Goal: Task Accomplishment & Management: Manage account settings

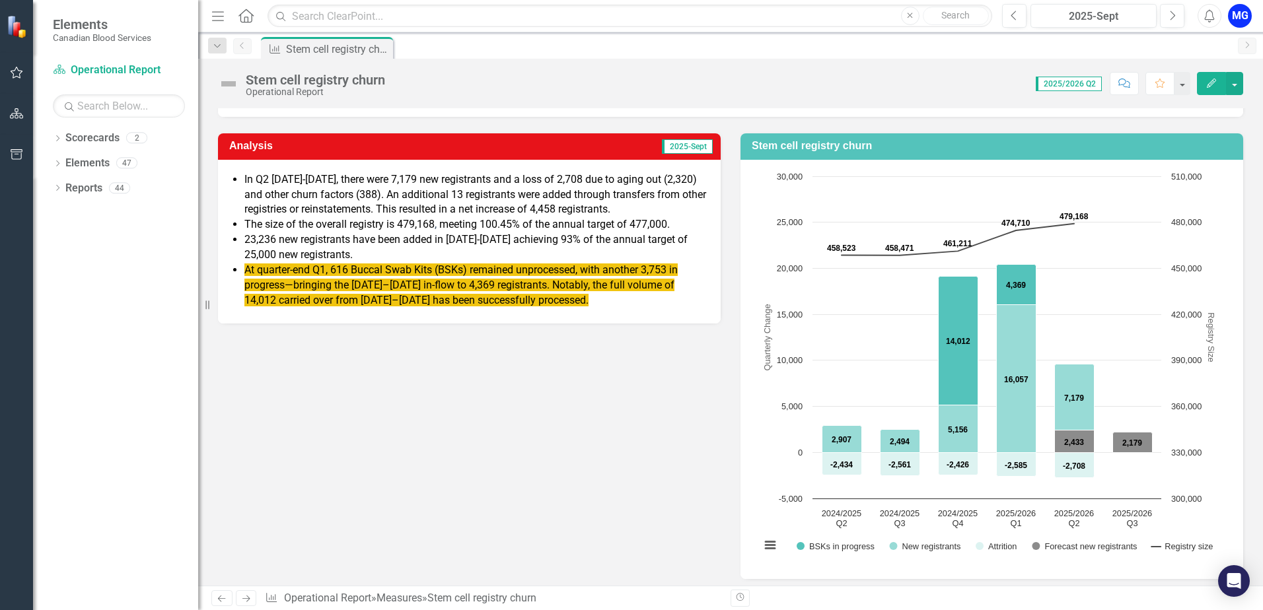
scroll to position [437, 0]
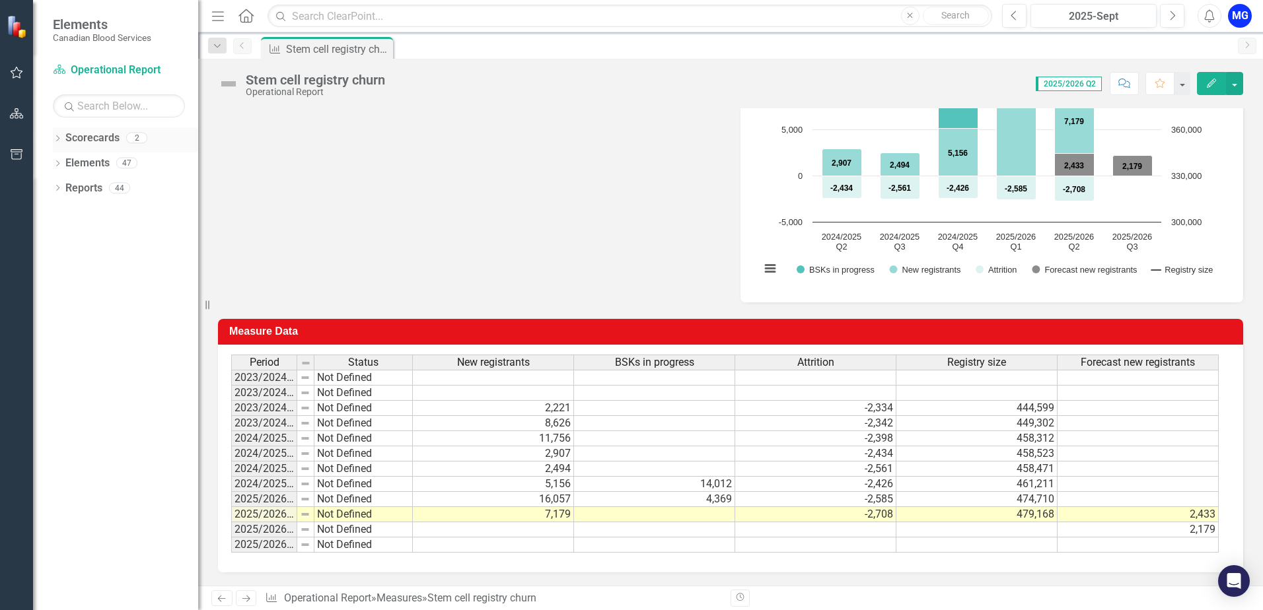
click at [55, 141] on icon "Dropdown" at bounding box center [57, 139] width 9 height 7
click at [96, 192] on link "Operational Report" at bounding box center [135, 188] width 125 height 15
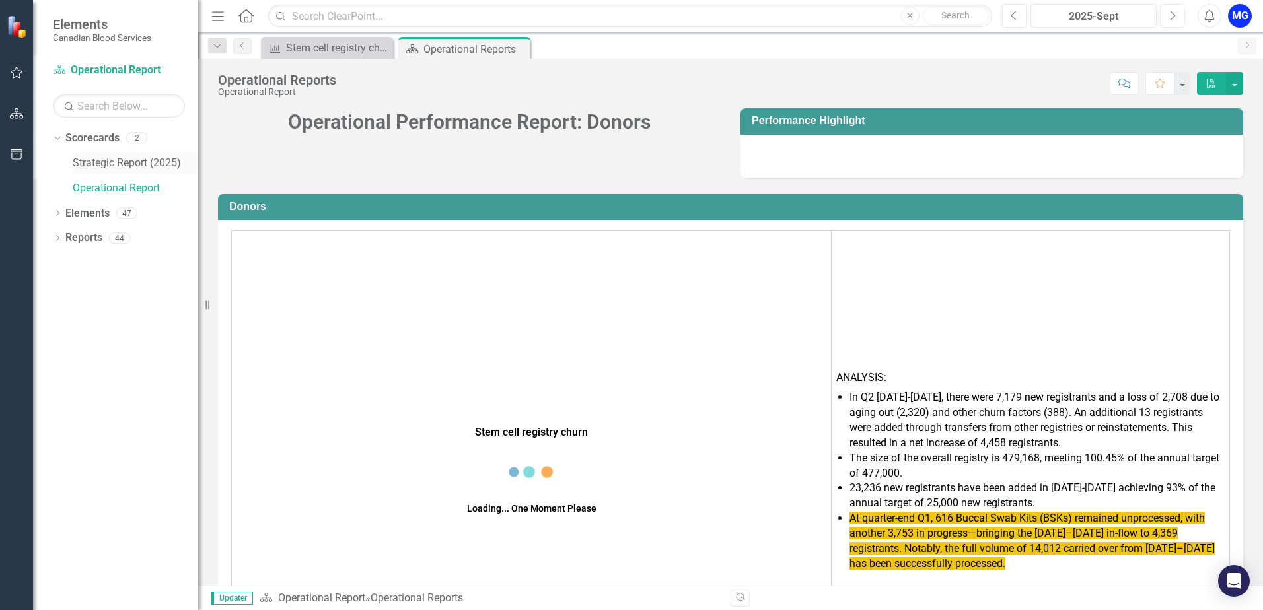
click at [106, 157] on link "Strategic Report (2025)" at bounding box center [135, 163] width 125 height 15
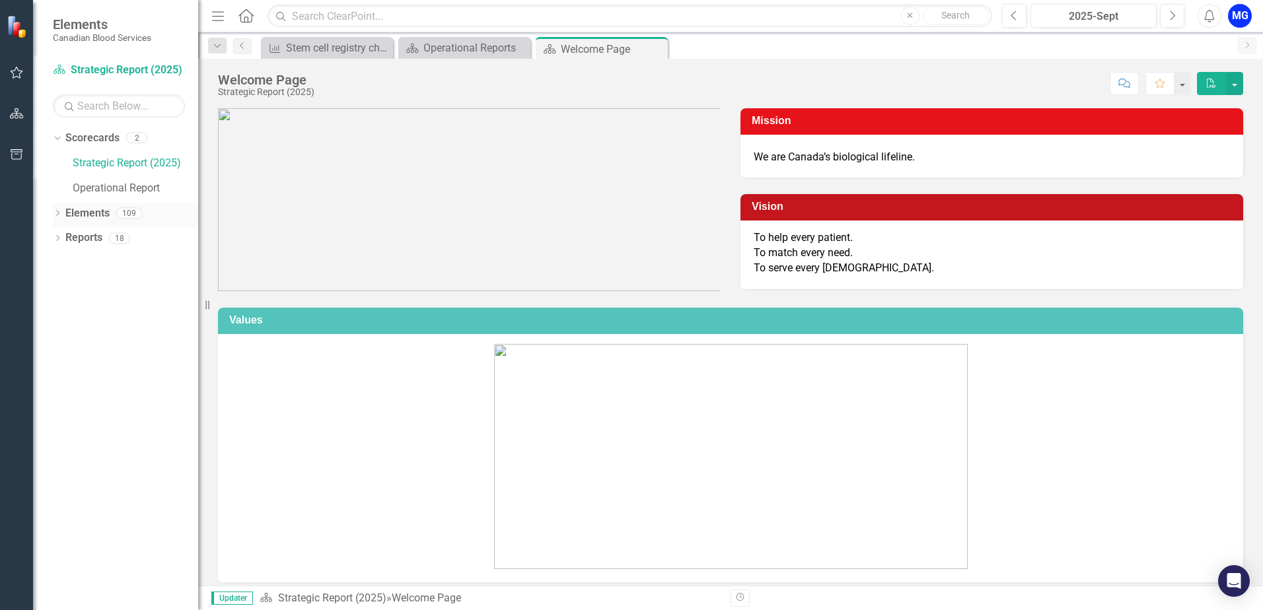
click at [60, 213] on icon "Dropdown" at bounding box center [57, 214] width 9 height 7
click at [62, 315] on icon "Dropdown" at bounding box center [63, 314] width 9 height 7
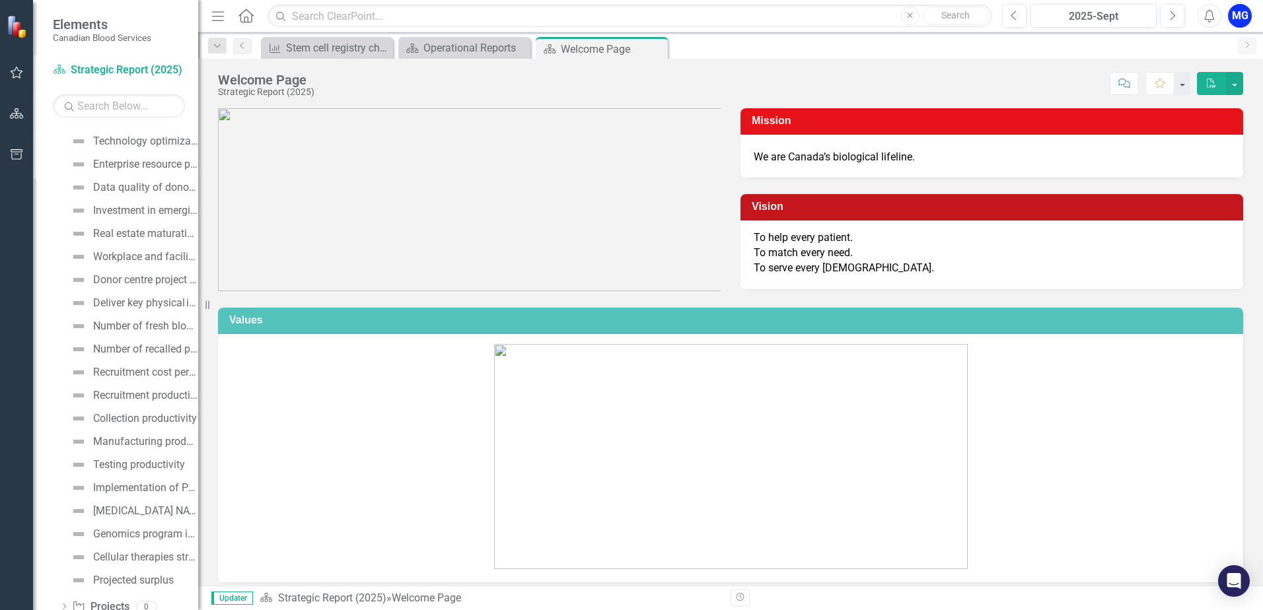
scroll to position [923, 0]
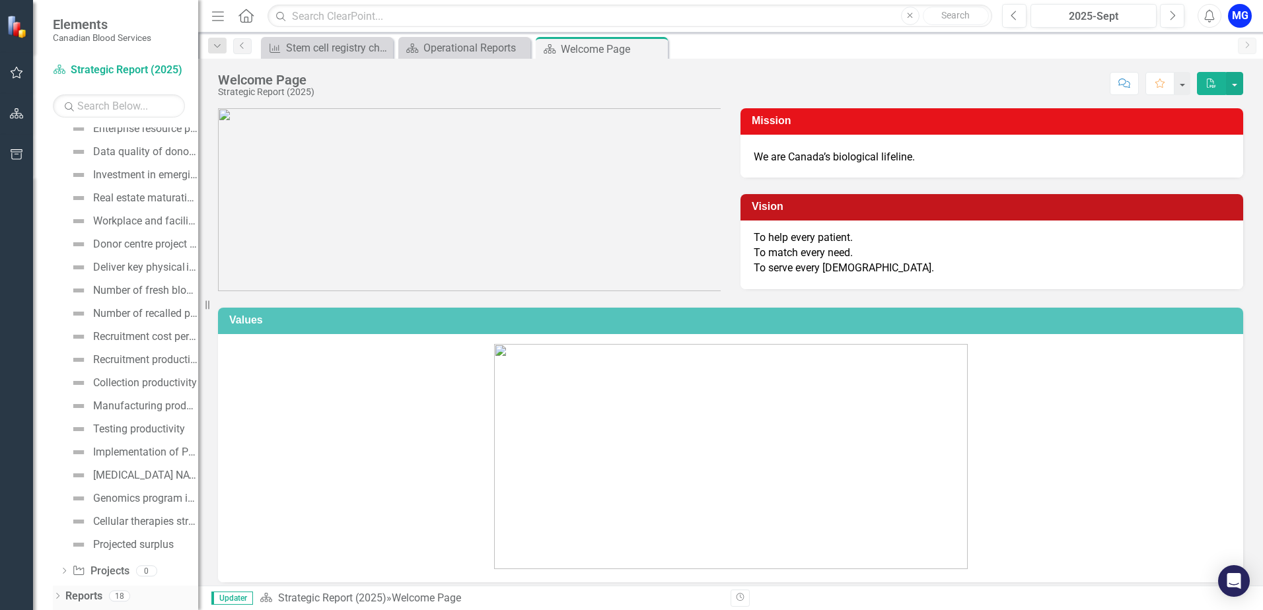
click at [55, 597] on icon "Dropdown" at bounding box center [57, 597] width 9 height 7
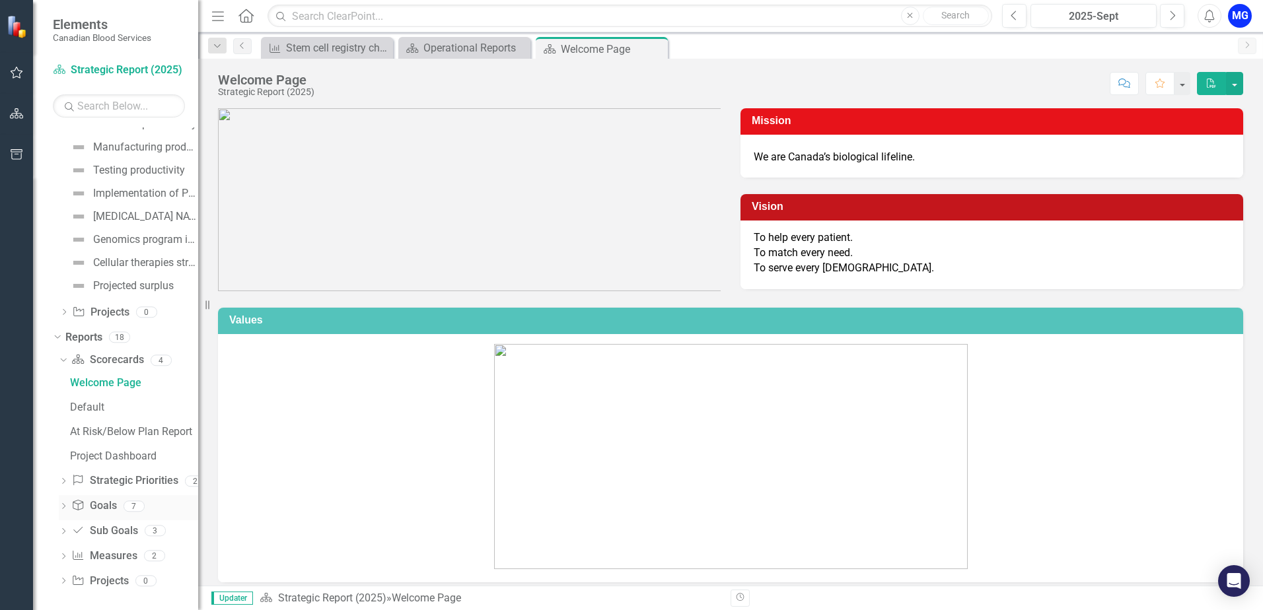
scroll to position [1187, 0]
click at [65, 553] on icon "Dropdown" at bounding box center [63, 552] width 9 height 7
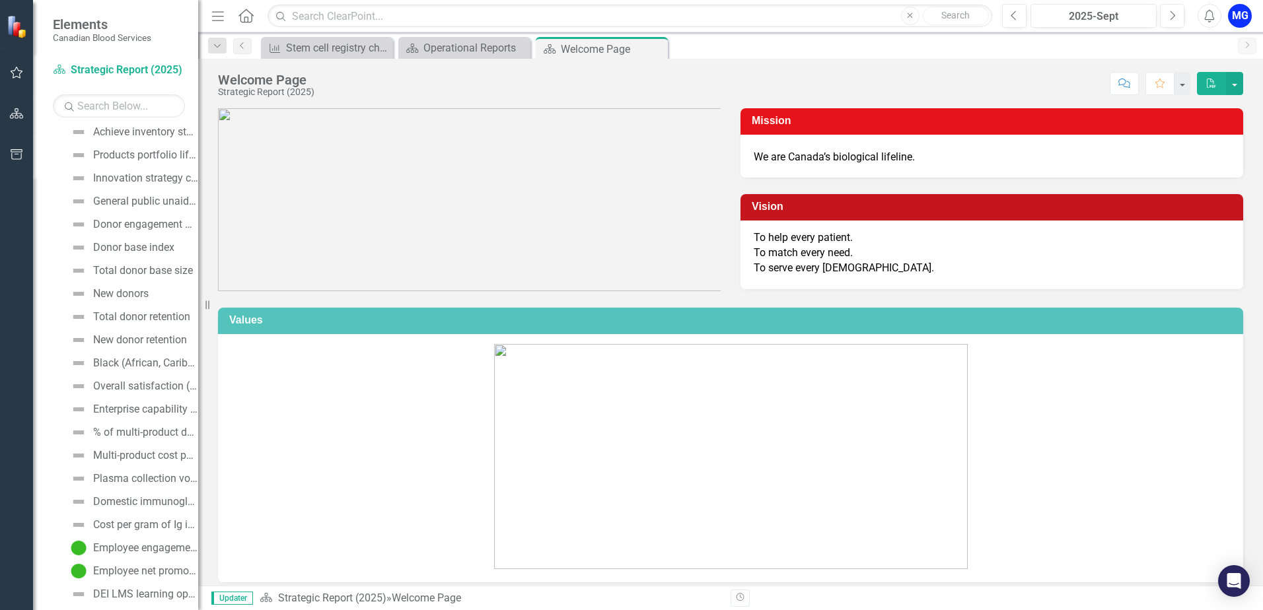
scroll to position [0, 0]
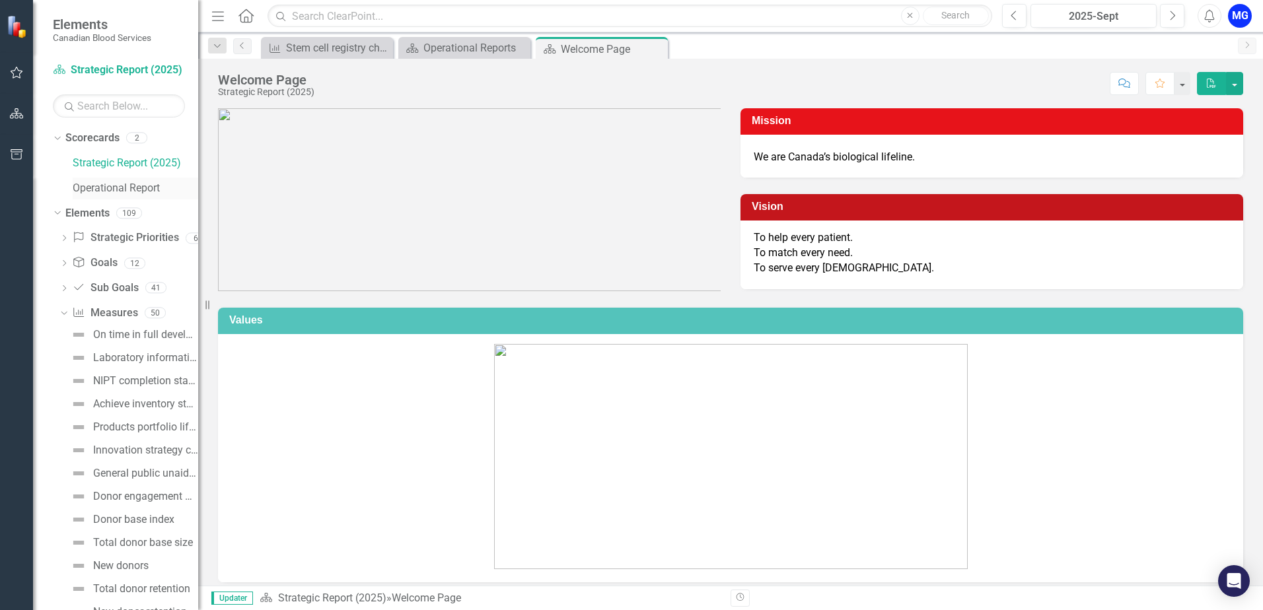
click at [129, 186] on link "Operational Report" at bounding box center [135, 188] width 125 height 15
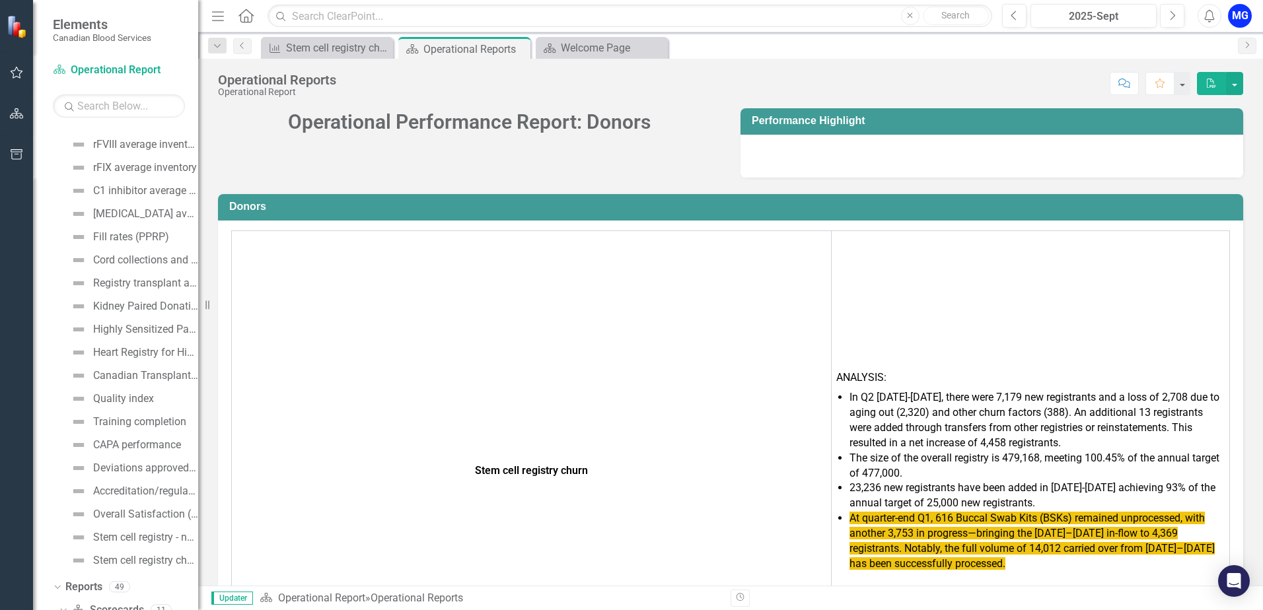
scroll to position [636, 0]
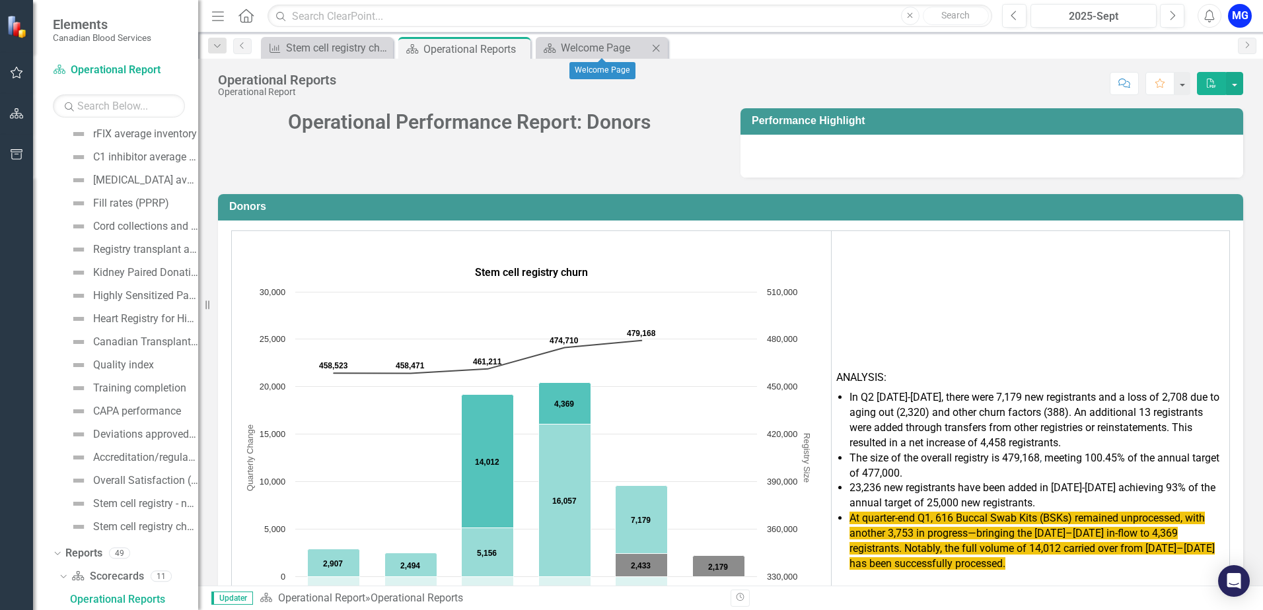
click at [659, 46] on icon at bounding box center [656, 47] width 7 height 7
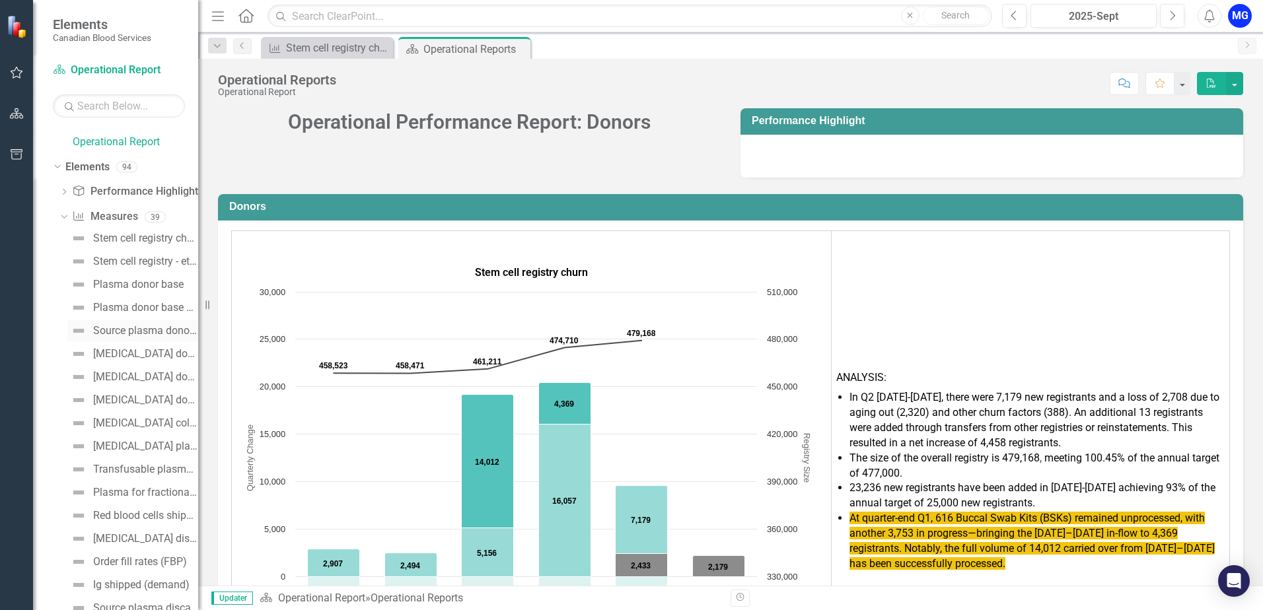
scroll to position [0, 0]
click at [110, 285] on div "Stem cell registry churn" at bounding box center [145, 285] width 105 height 12
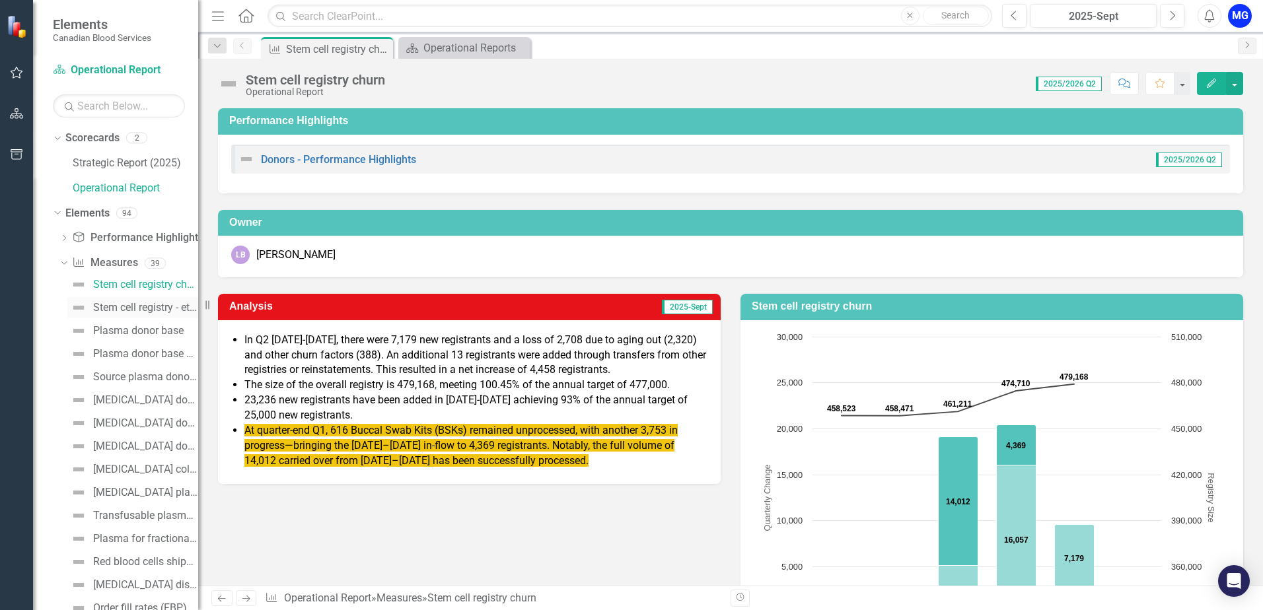
click at [112, 307] on div "Stem cell registry - ethnic diversity" at bounding box center [145, 308] width 105 height 12
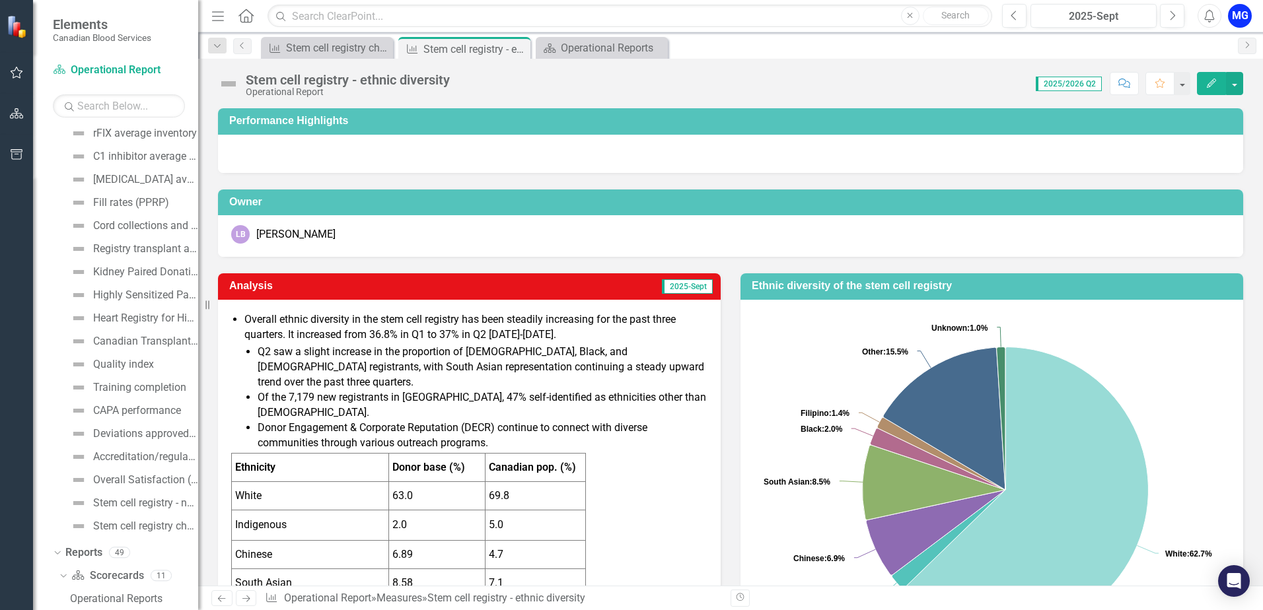
scroll to position [661, 0]
click at [125, 314] on div "Canadian Transplant Registry (CTR) - total uptime" at bounding box center [145, 318] width 105 height 12
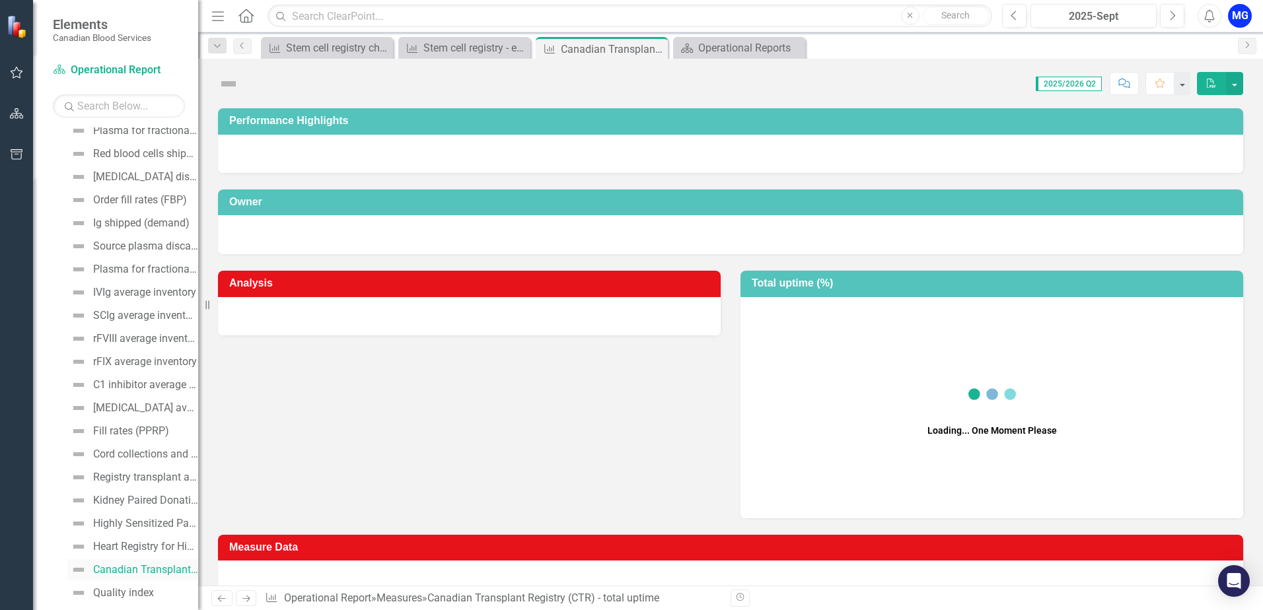
scroll to position [378, 0]
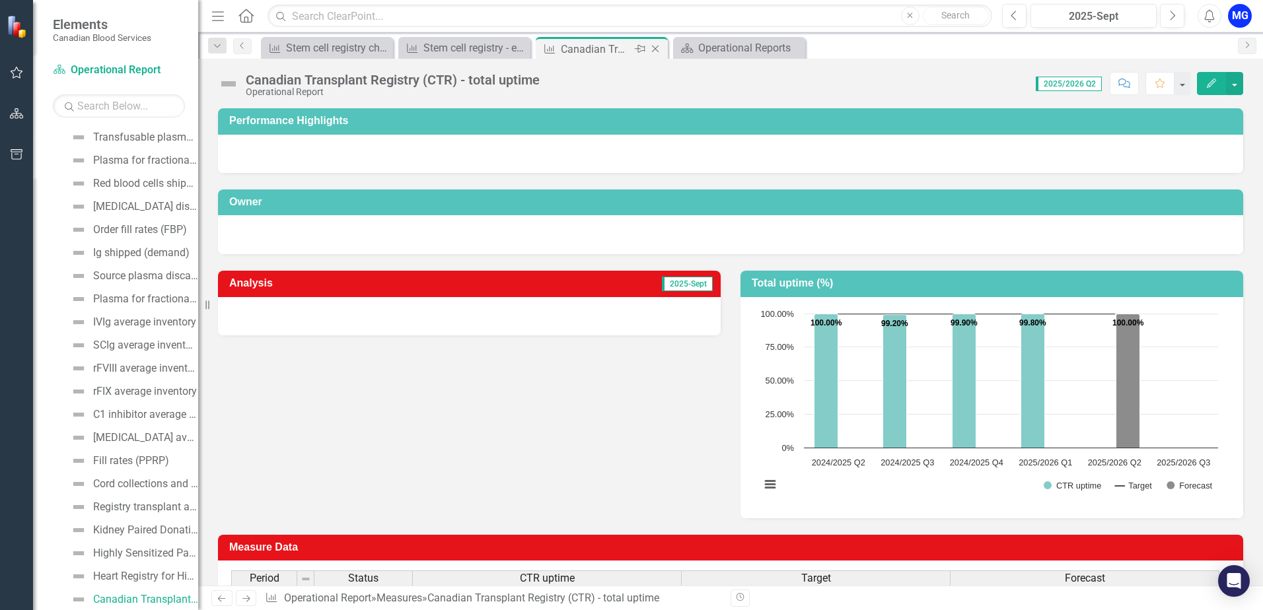
click at [653, 52] on icon "Close" at bounding box center [655, 49] width 13 height 11
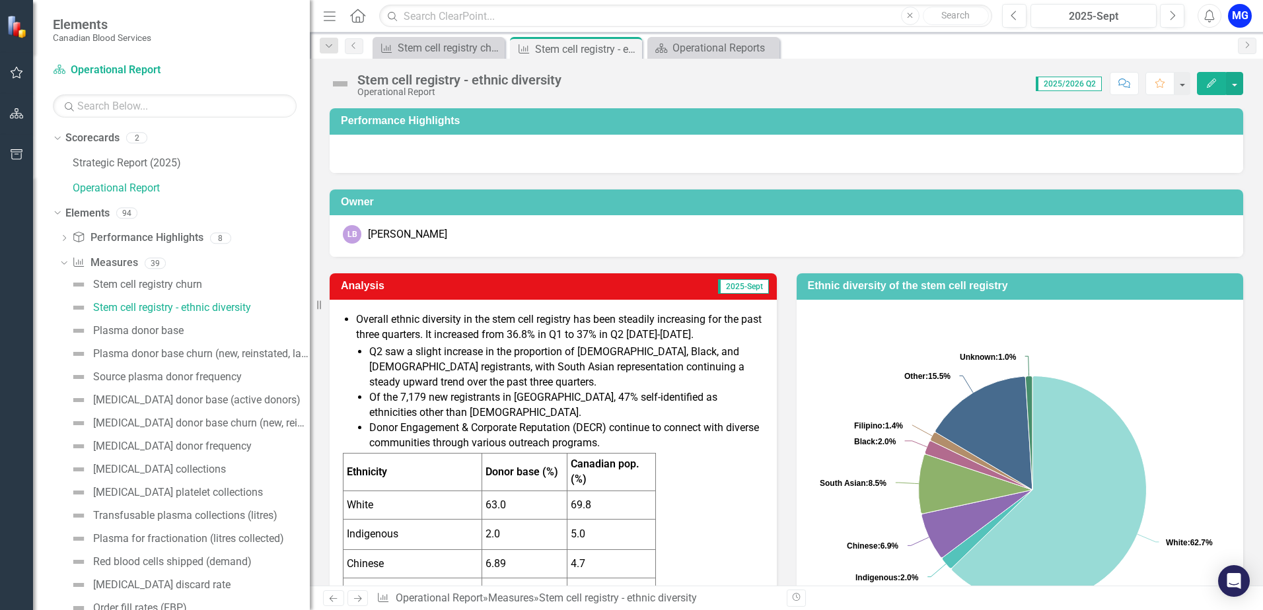
drag, startPoint x: 198, startPoint y: 425, endPoint x: 310, endPoint y: 417, distance: 112.0
click at [310, 417] on div "Resize" at bounding box center [315, 305] width 11 height 610
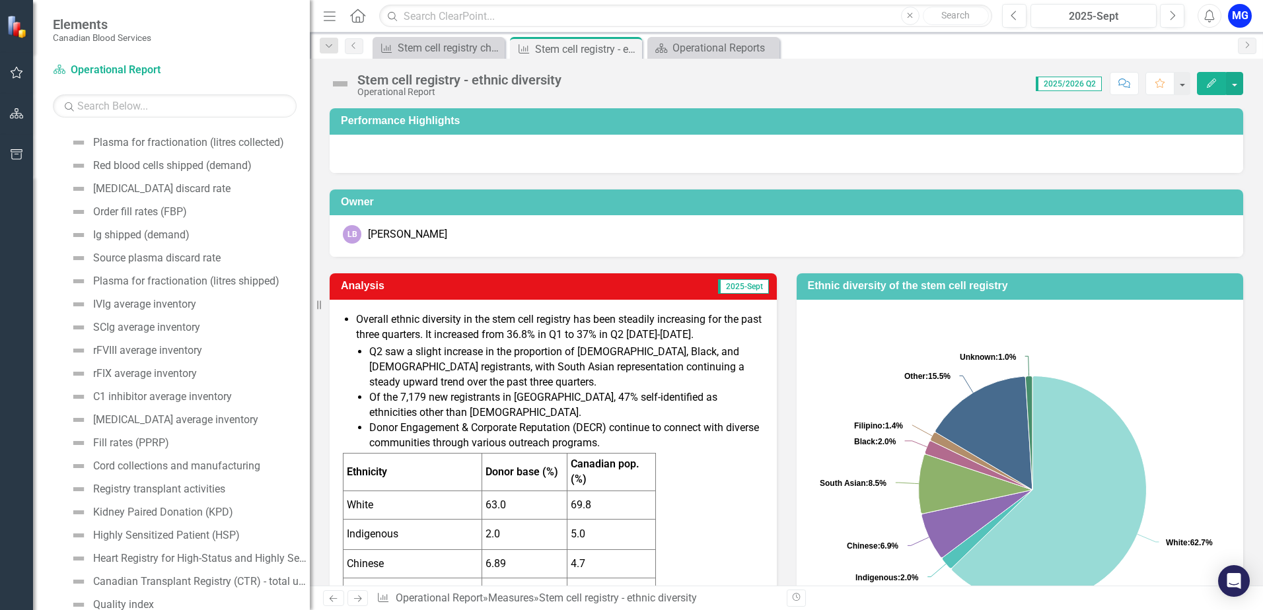
scroll to position [462, 0]
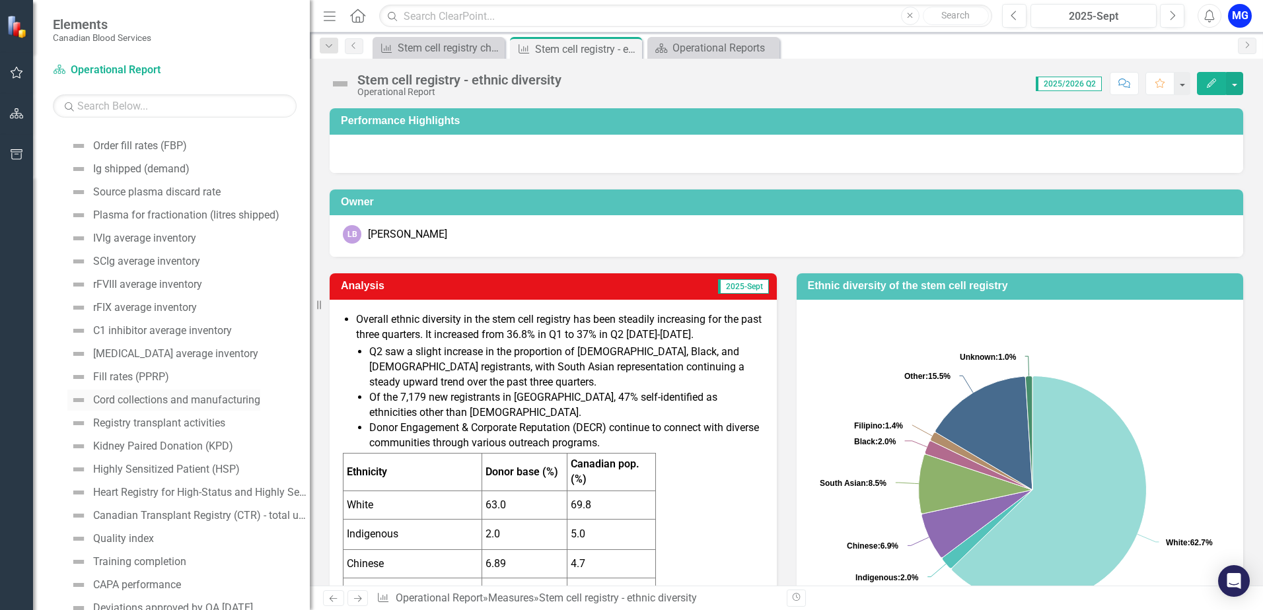
click at [131, 405] on div "Cord collections and manufacturing" at bounding box center [176, 400] width 167 height 12
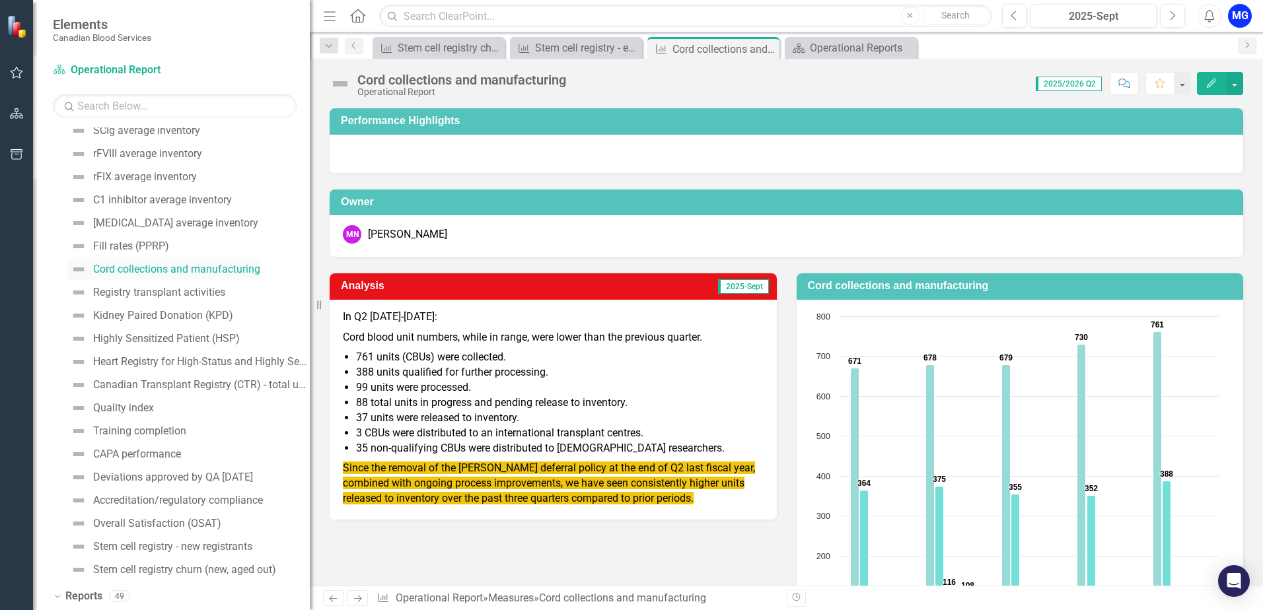
scroll to position [659, 0]
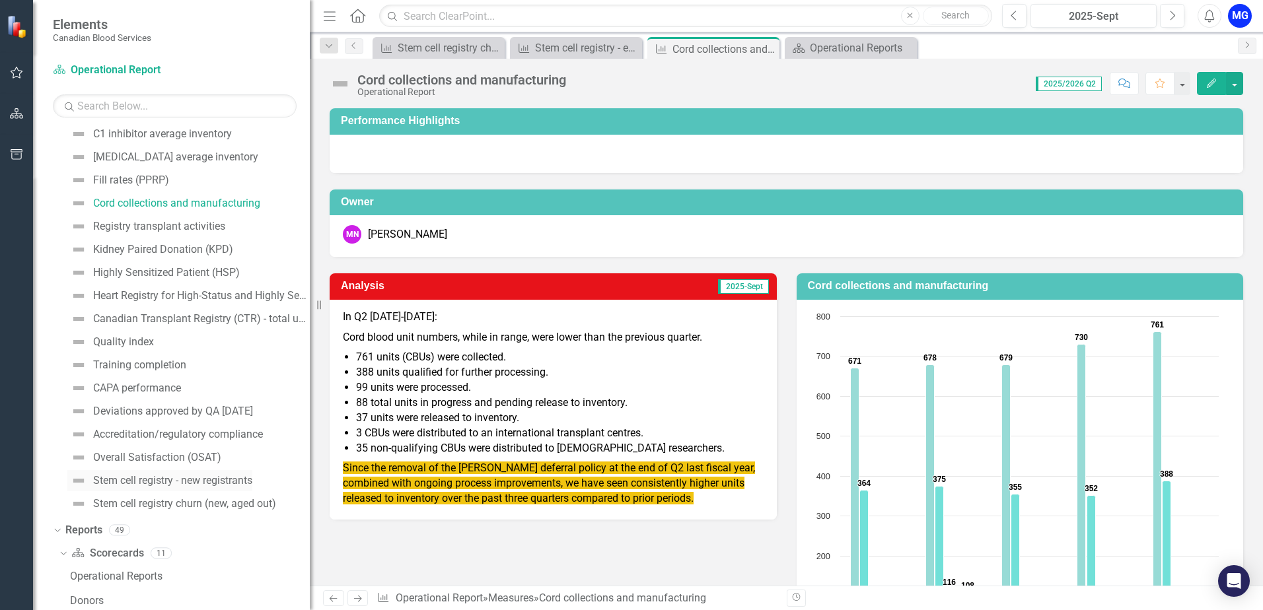
click at [129, 487] on link "Stem cell registry - new registrants" at bounding box center [159, 480] width 185 height 21
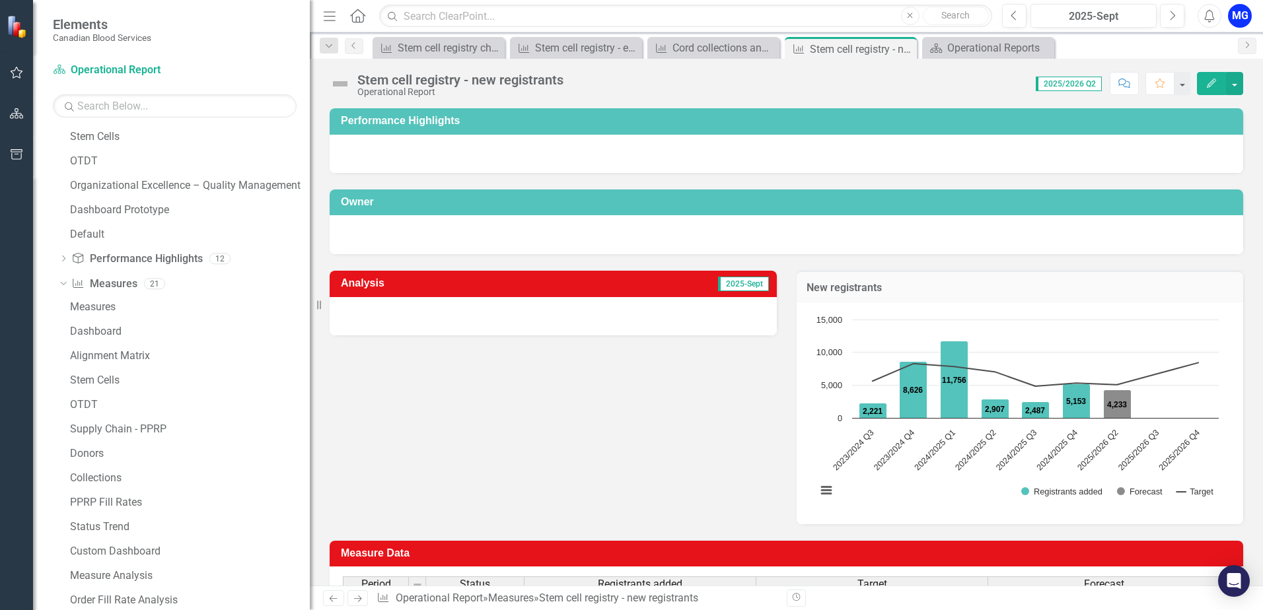
scroll to position [936, 0]
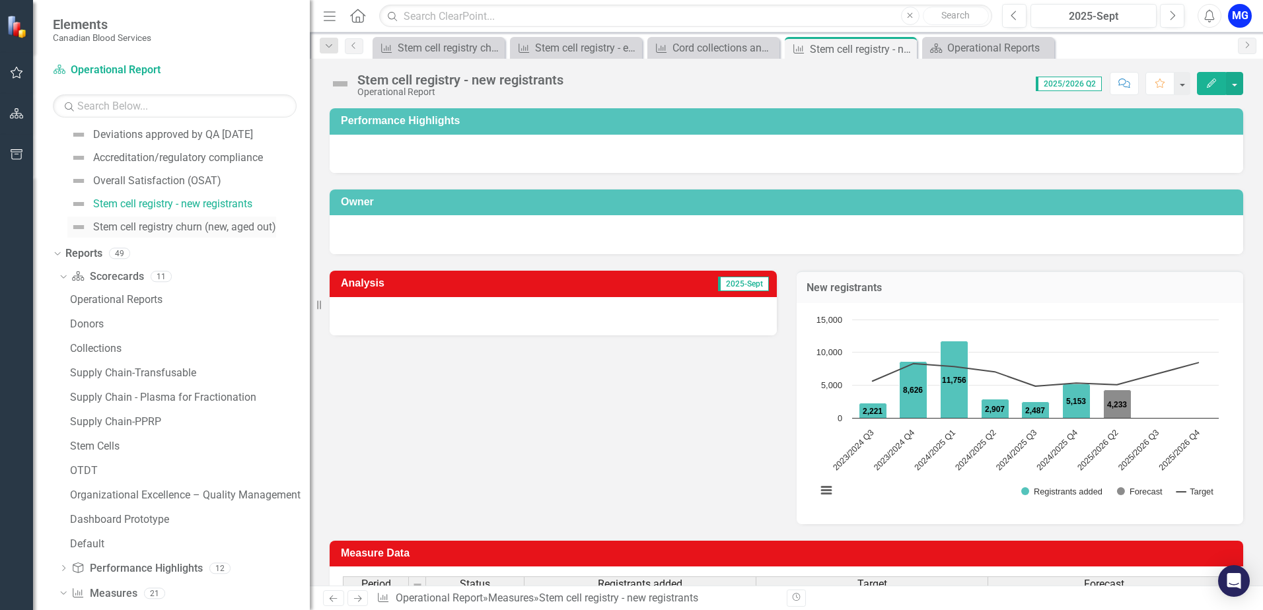
click at [142, 231] on div "Stem cell registry churn (new, aged out)" at bounding box center [184, 227] width 183 height 12
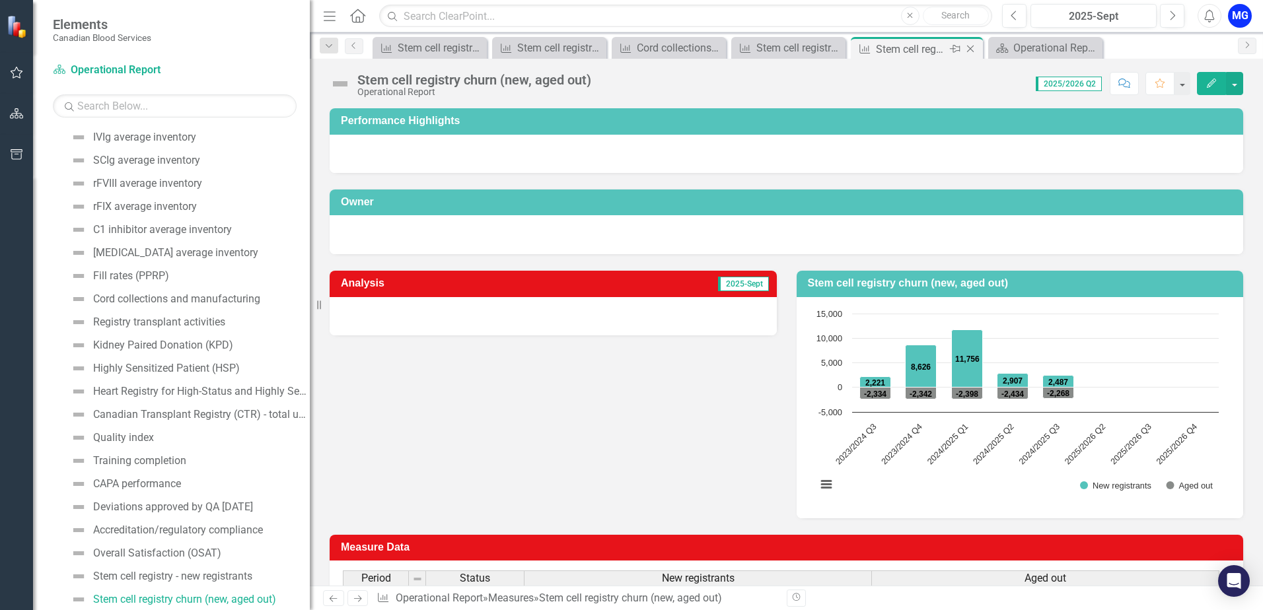
click at [971, 48] on icon "Close" at bounding box center [970, 49] width 13 height 11
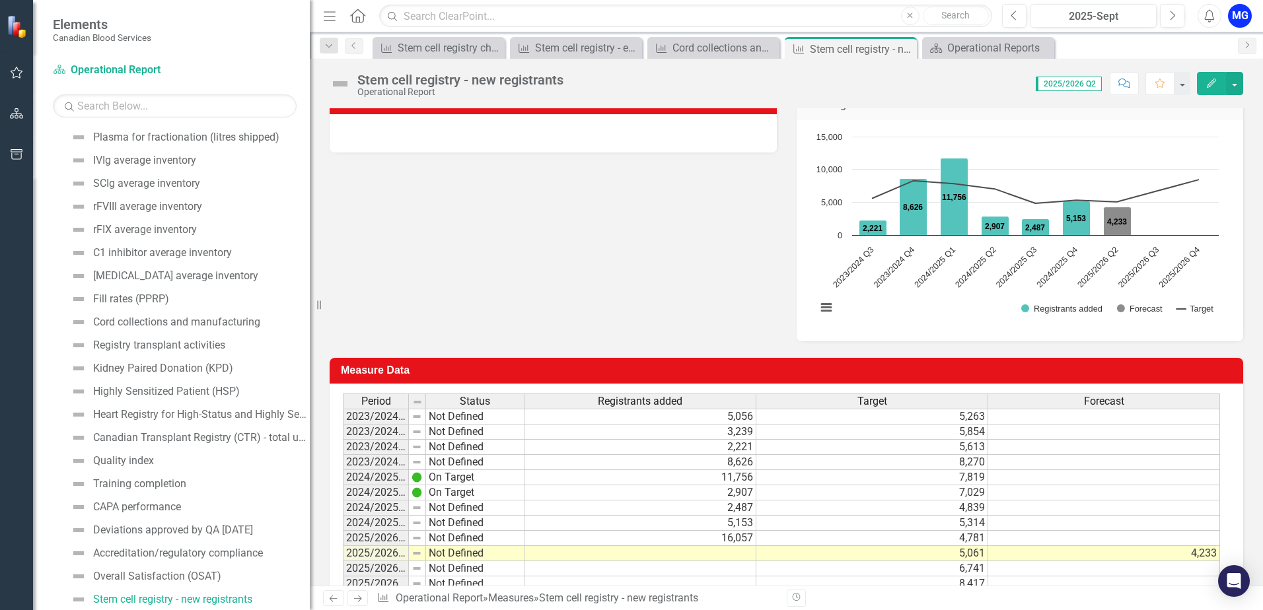
scroll to position [222, 0]
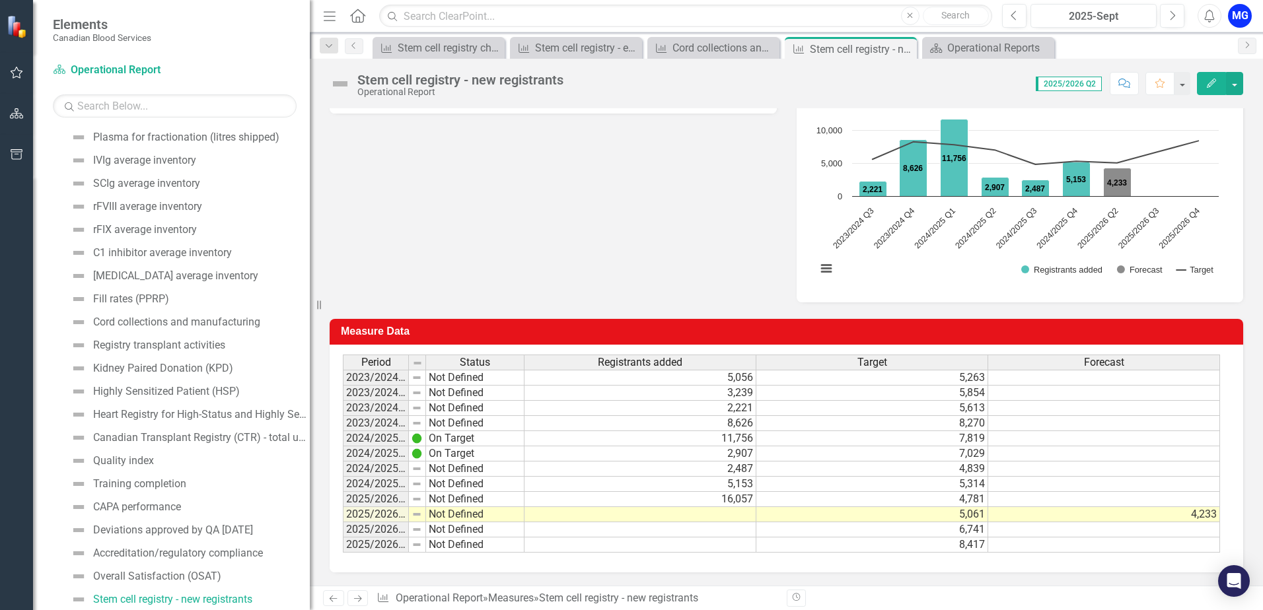
click at [343, 524] on div "Period Status Registrants added Target Forecast 2023/2024 Q1 Not Defined 5,056 …" at bounding box center [343, 454] width 0 height 198
click at [727, 524] on div at bounding box center [640, 522] width 232 height 1
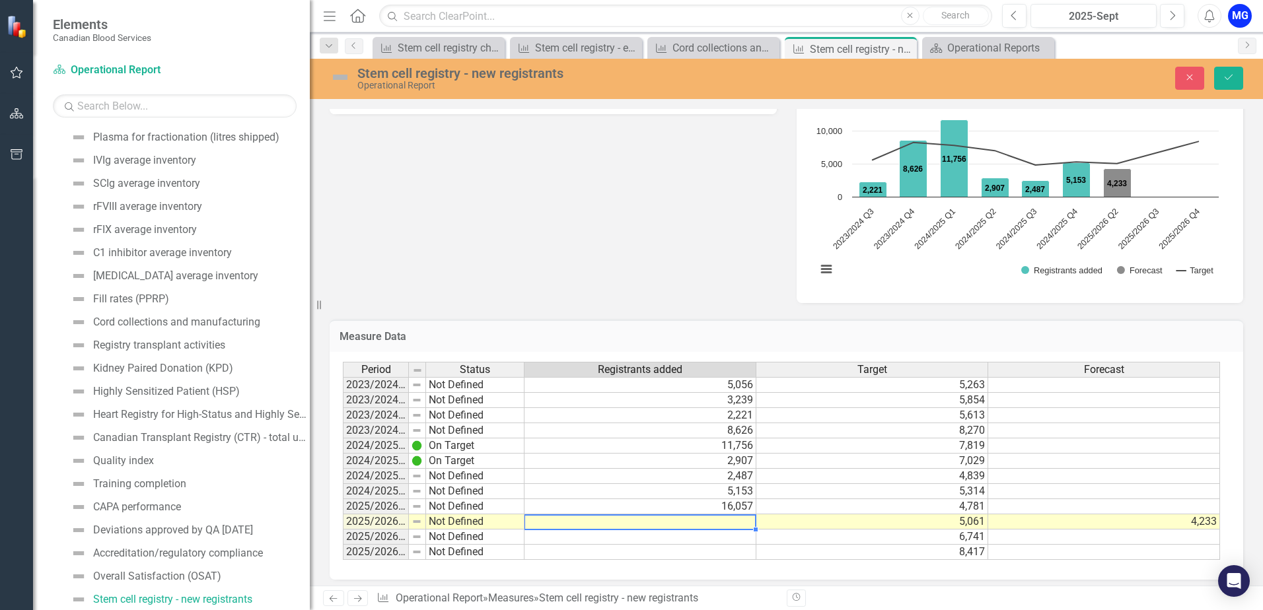
click at [731, 519] on td at bounding box center [640, 522] width 232 height 15
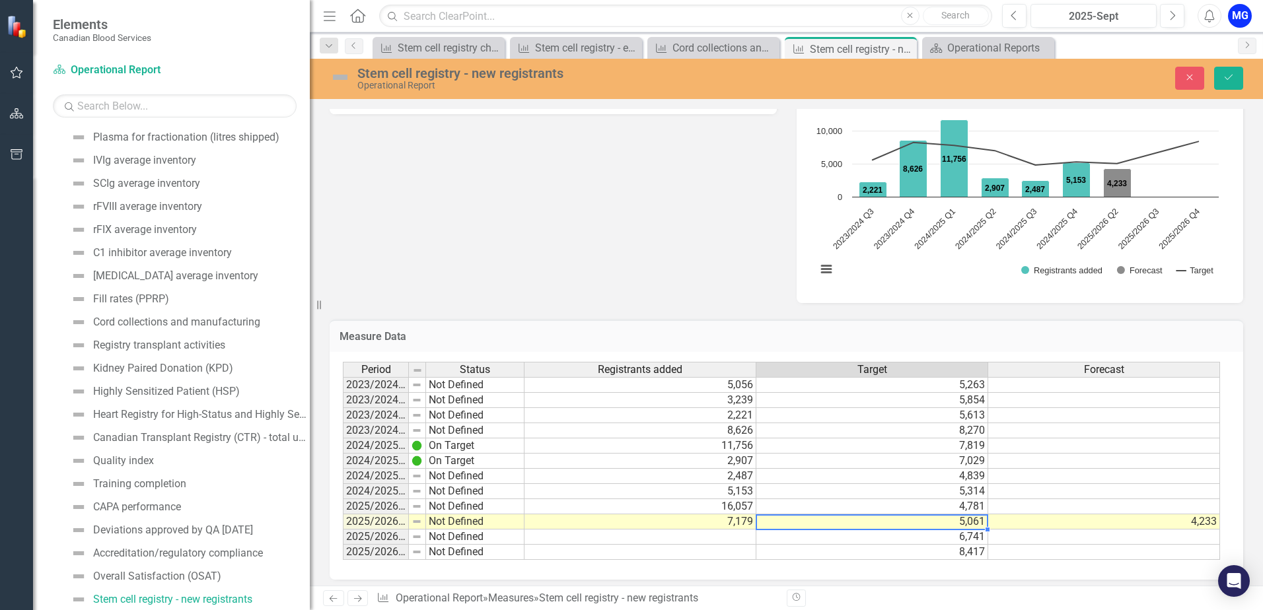
type textarea "5061"
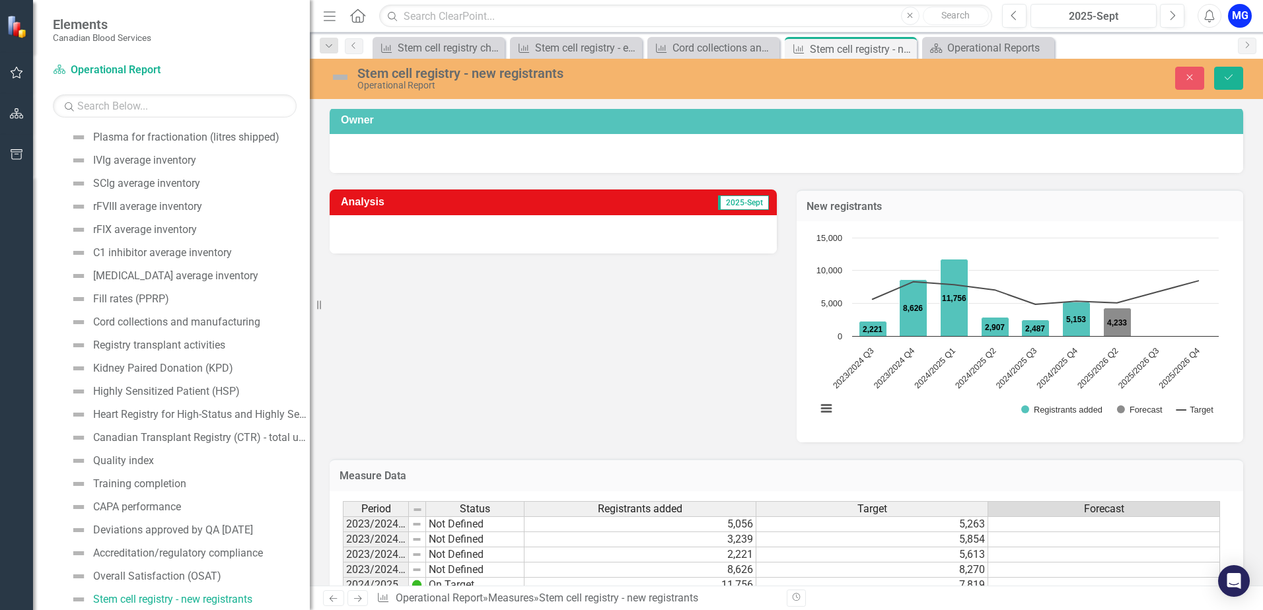
scroll to position [0, 0]
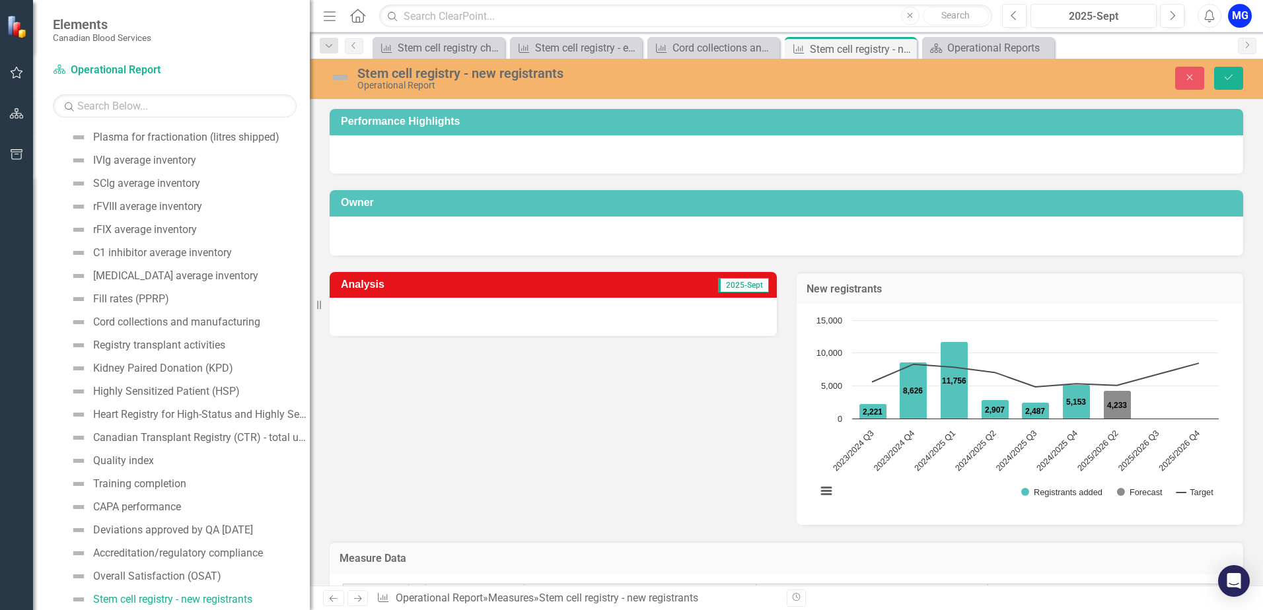
click at [614, 318] on div at bounding box center [553, 317] width 447 height 38
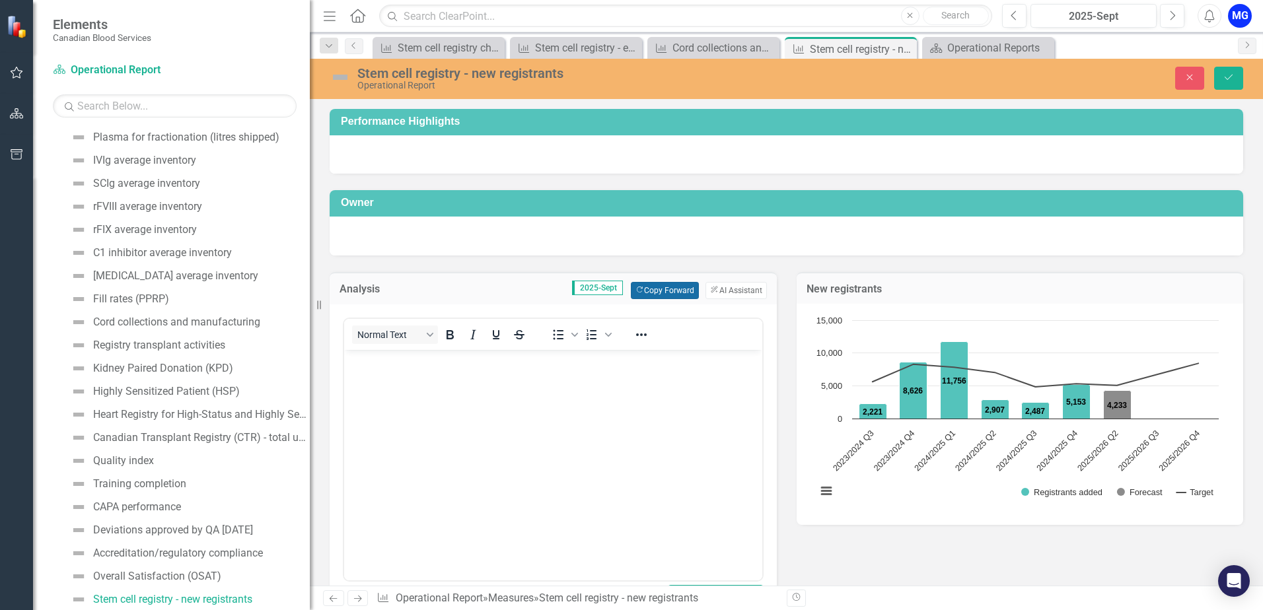
click at [653, 289] on button "Copy Forward Copy Forward" at bounding box center [665, 290] width 68 height 17
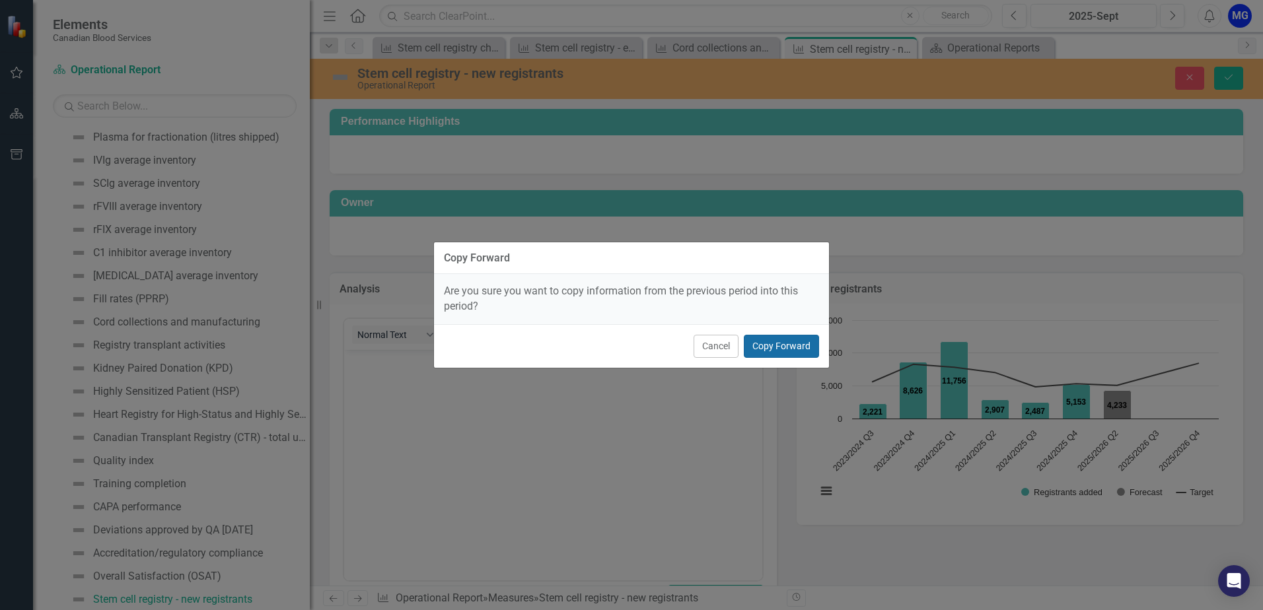
click at [799, 346] on button "Copy Forward" at bounding box center [781, 346] width 75 height 23
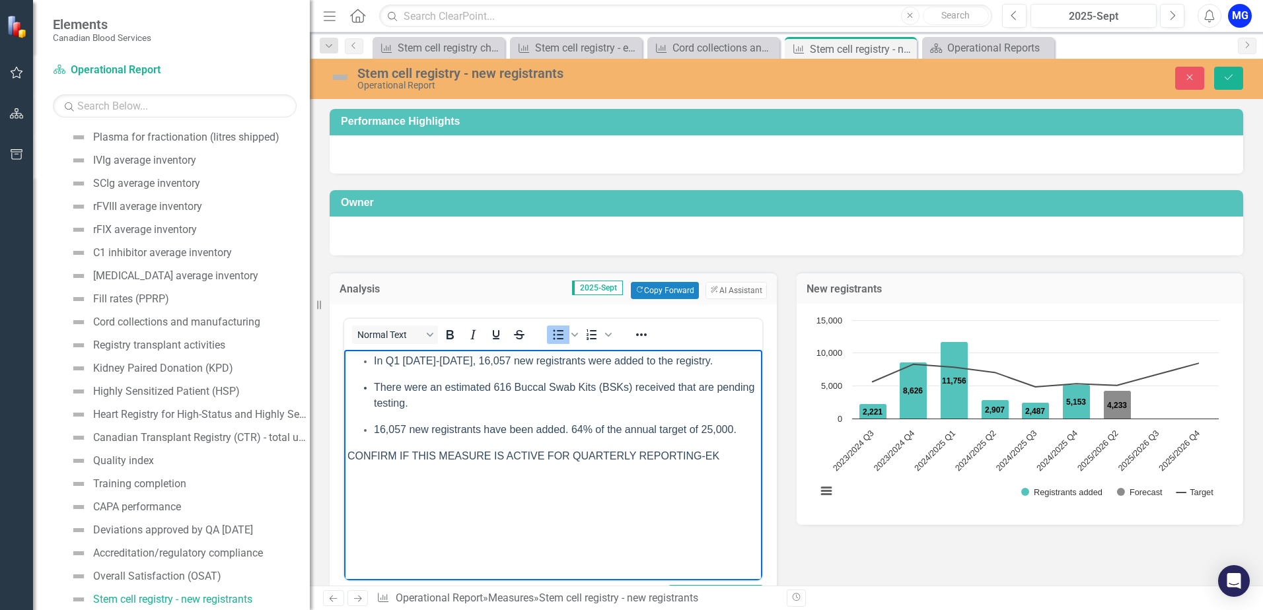
click at [389, 361] on span "In Q1 [DATE]-[DATE], 16,057 new registrants were added to the registry." at bounding box center [543, 360] width 339 height 11
drag, startPoint x: 494, startPoint y: 384, endPoint x: 513, endPoint y: 390, distance: 20.1
click at [513, 390] on span "There were an estimated 616 Buccal Swab Kits (BSKs) received that are pending t…" at bounding box center [564, 394] width 380 height 27
drag, startPoint x: 405, startPoint y: 430, endPoint x: 376, endPoint y: 427, distance: 28.6
click at [376, 427] on span "16,057 new registrants have been added." at bounding box center [471, 428] width 194 height 11
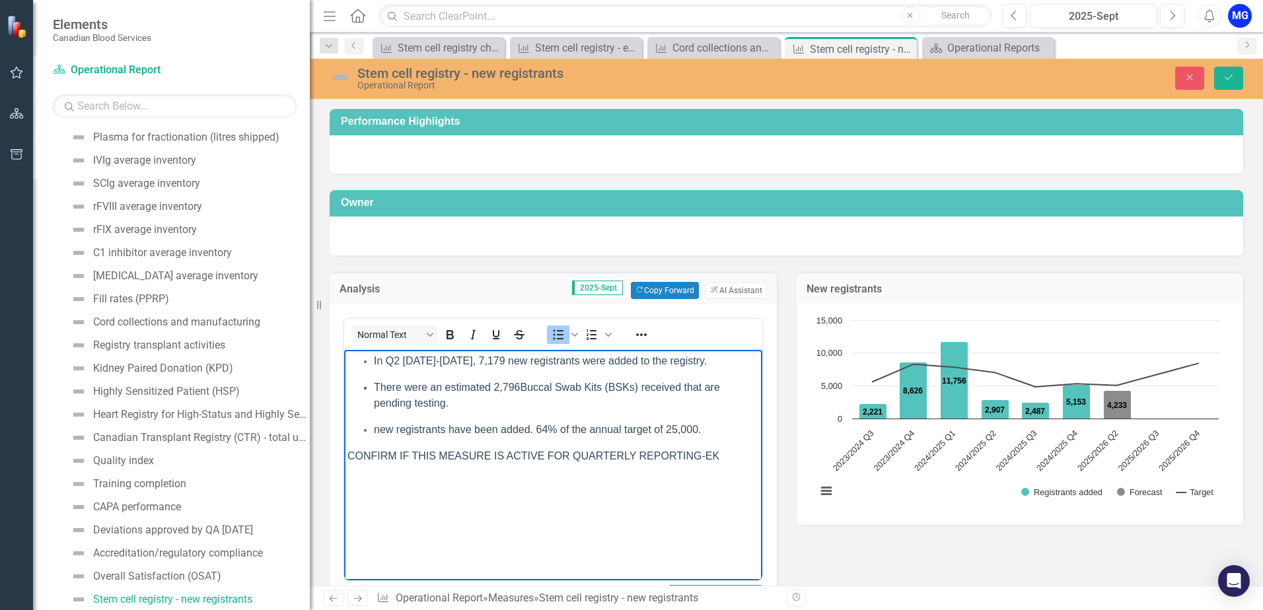
click at [374, 427] on span "new registrants have been added." at bounding box center [453, 428] width 159 height 11
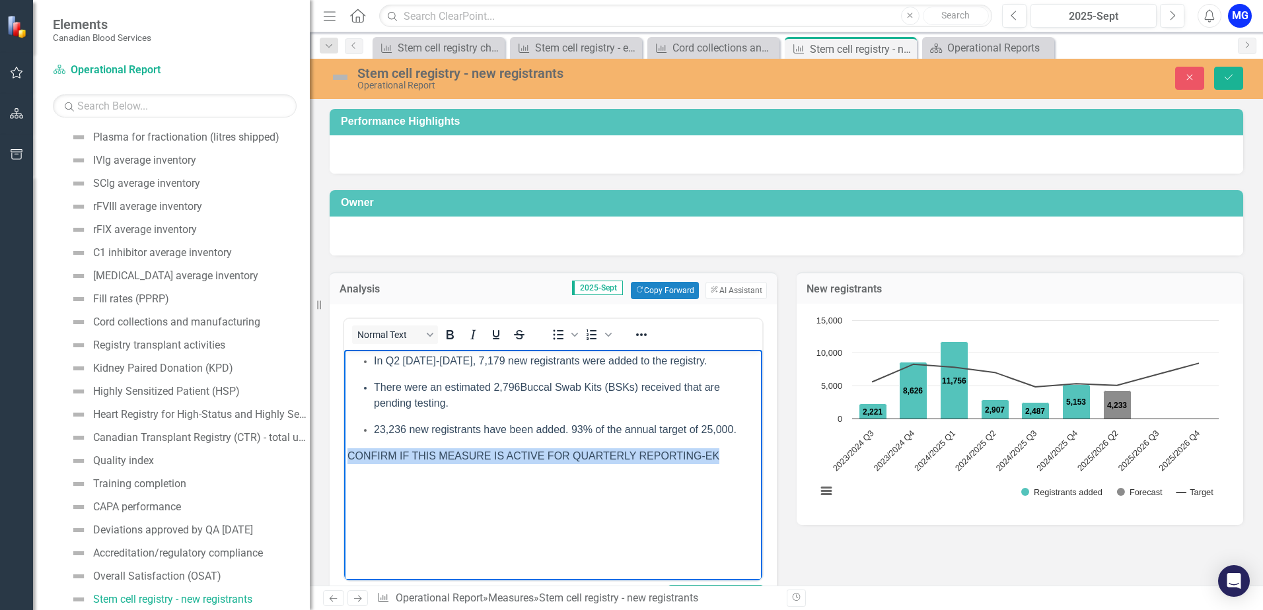
drag, startPoint x: 729, startPoint y: 456, endPoint x: 684, endPoint y: 798, distance: 345.0
click at [344, 448] on html "In Q2 [DATE]-[DATE], 7,179 new registrants were added to the registry. There we…" at bounding box center [553, 448] width 418 height 198
click at [723, 457] on p "CONFIRM IF THIS MEASURE IS ACTIVE FOR QUARTERLY REPORTING-EK" at bounding box center [552, 456] width 411 height 16
click at [644, 341] on icon "Reveal or hide additional toolbar items" at bounding box center [641, 335] width 16 height 16
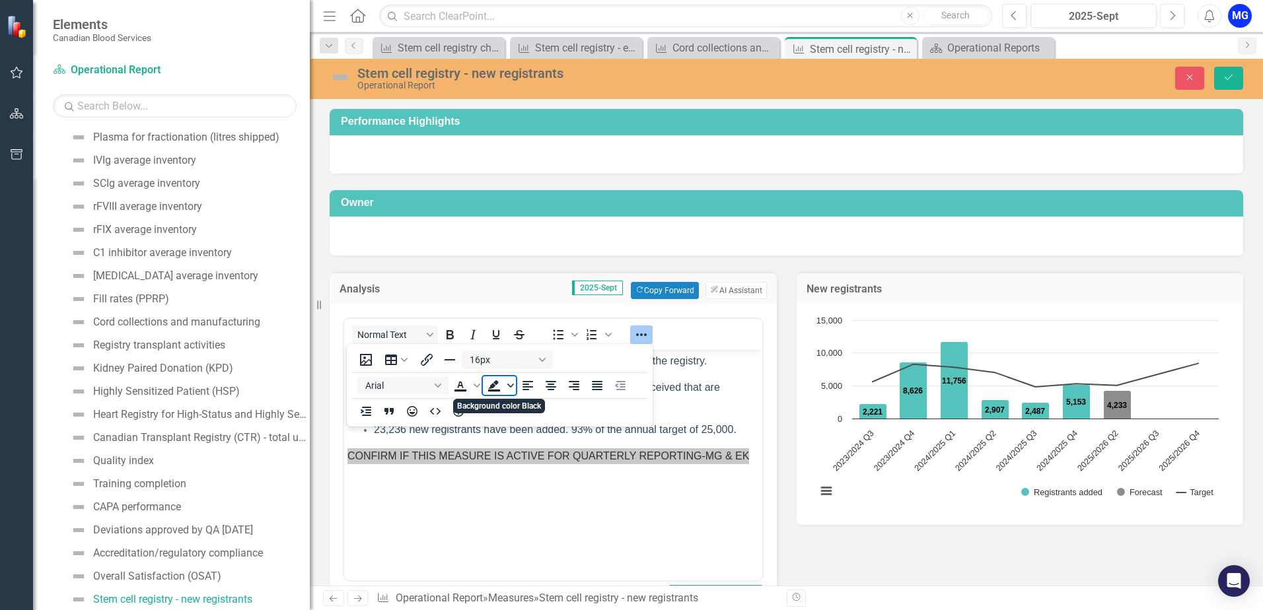
click at [506, 387] on span "Background color Black" at bounding box center [510, 385] width 11 height 18
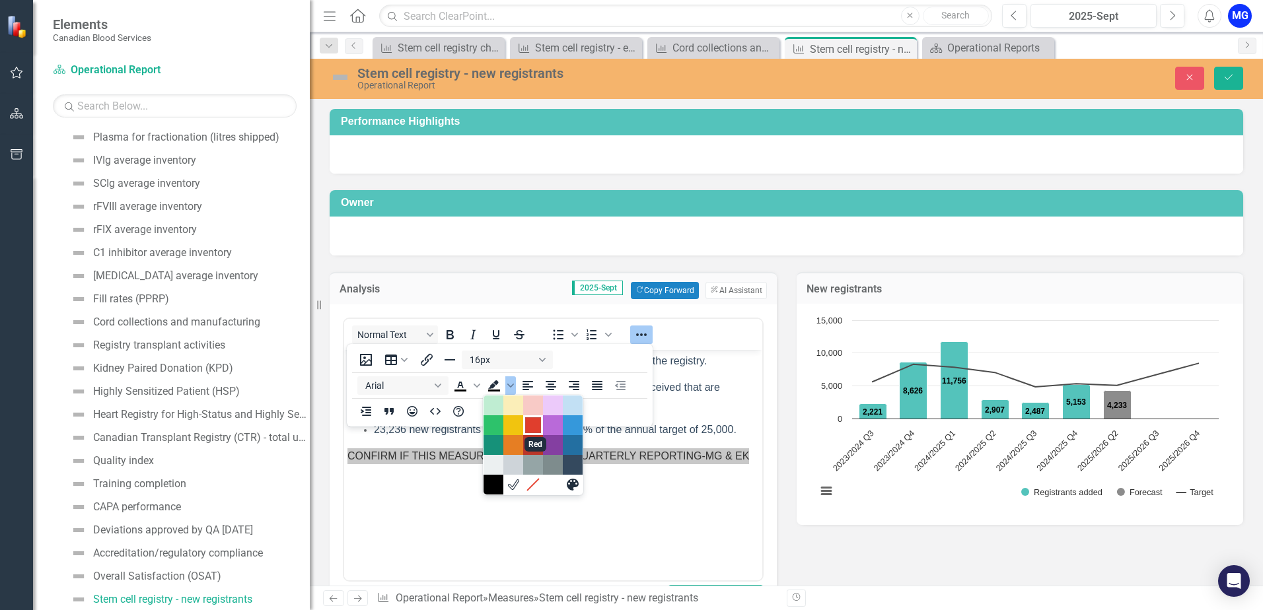
click at [536, 429] on div "Red" at bounding box center [533, 425] width 16 height 16
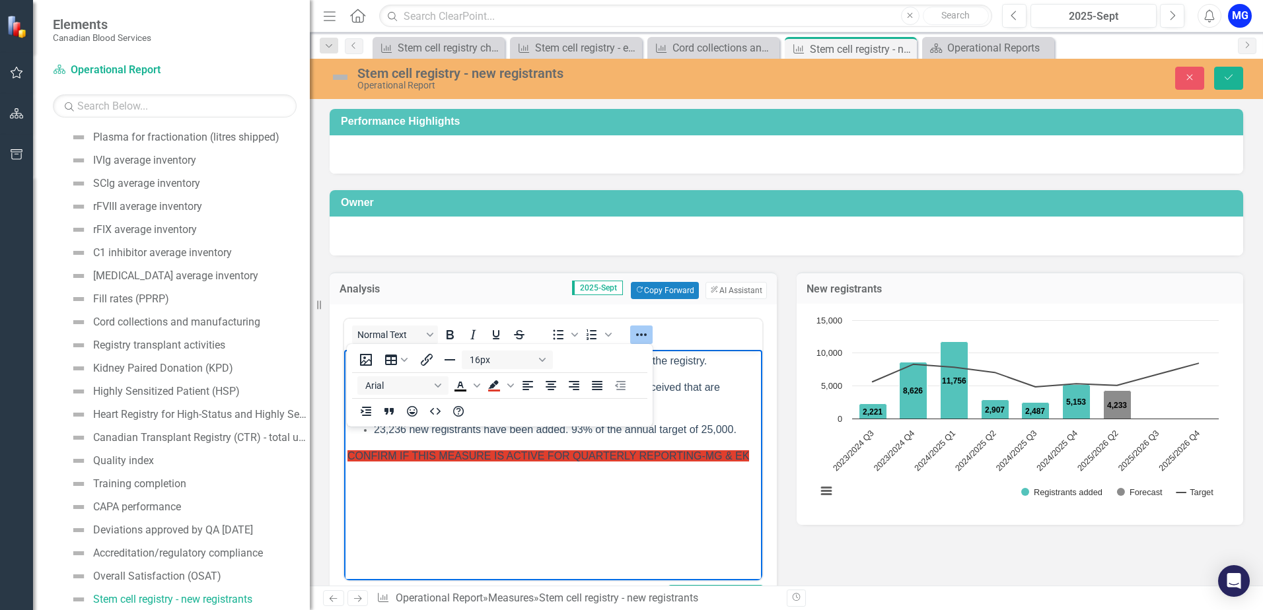
click at [644, 540] on body "In Q2 [DATE]-[DATE], 7,179 new registrants were added to the registry. There we…" at bounding box center [553, 448] width 418 height 198
click at [1231, 78] on icon "Save" at bounding box center [1229, 77] width 12 height 9
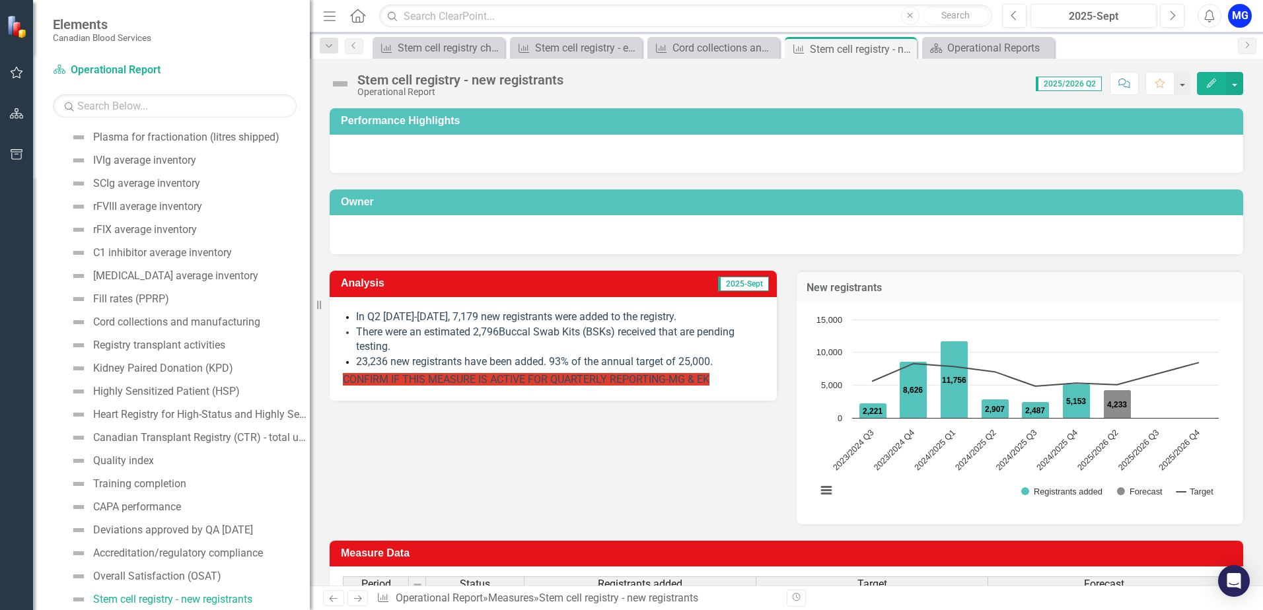
scroll to position [222, 0]
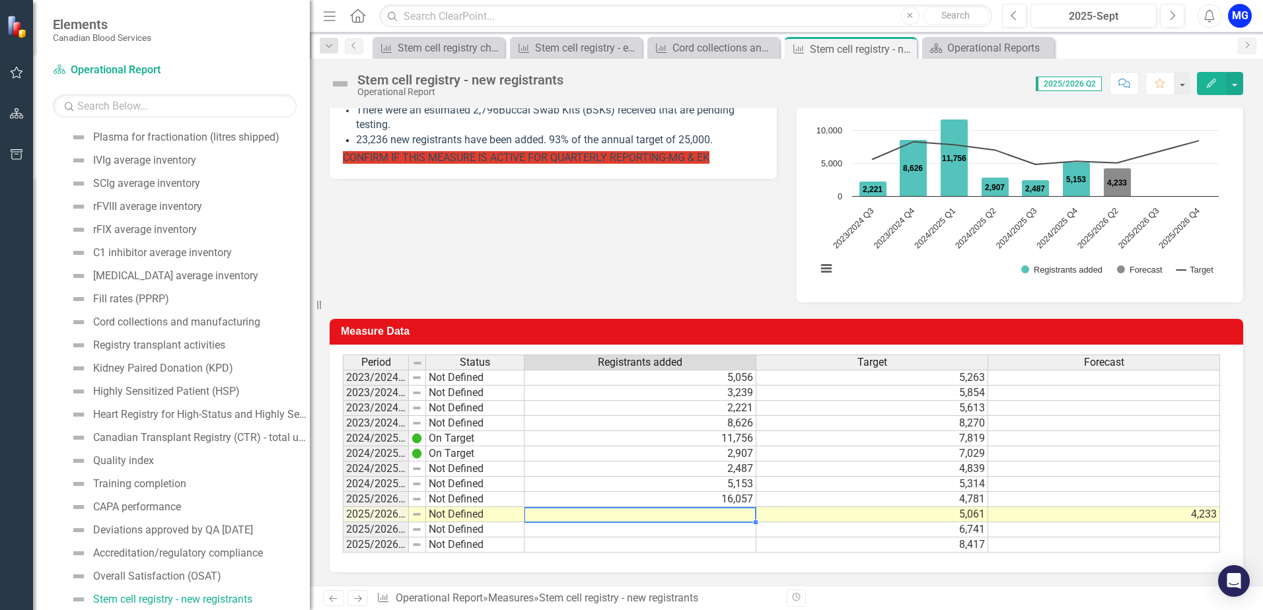
click at [724, 517] on td at bounding box center [640, 514] width 232 height 15
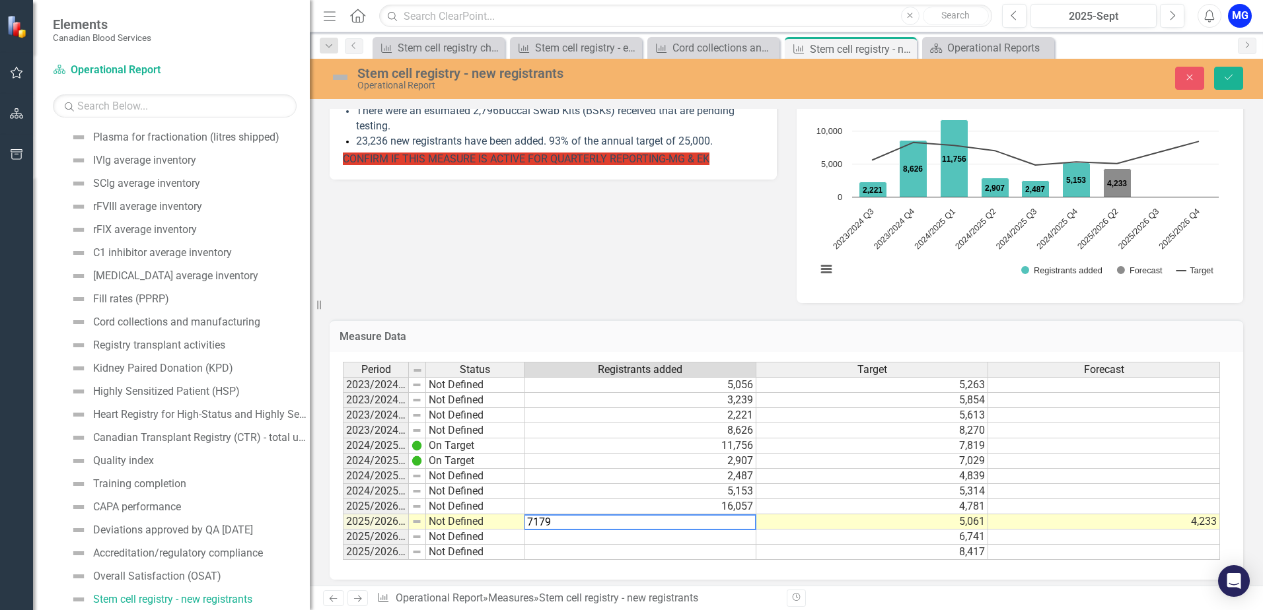
type textarea "7179"
click at [725, 536] on td at bounding box center [640, 537] width 232 height 15
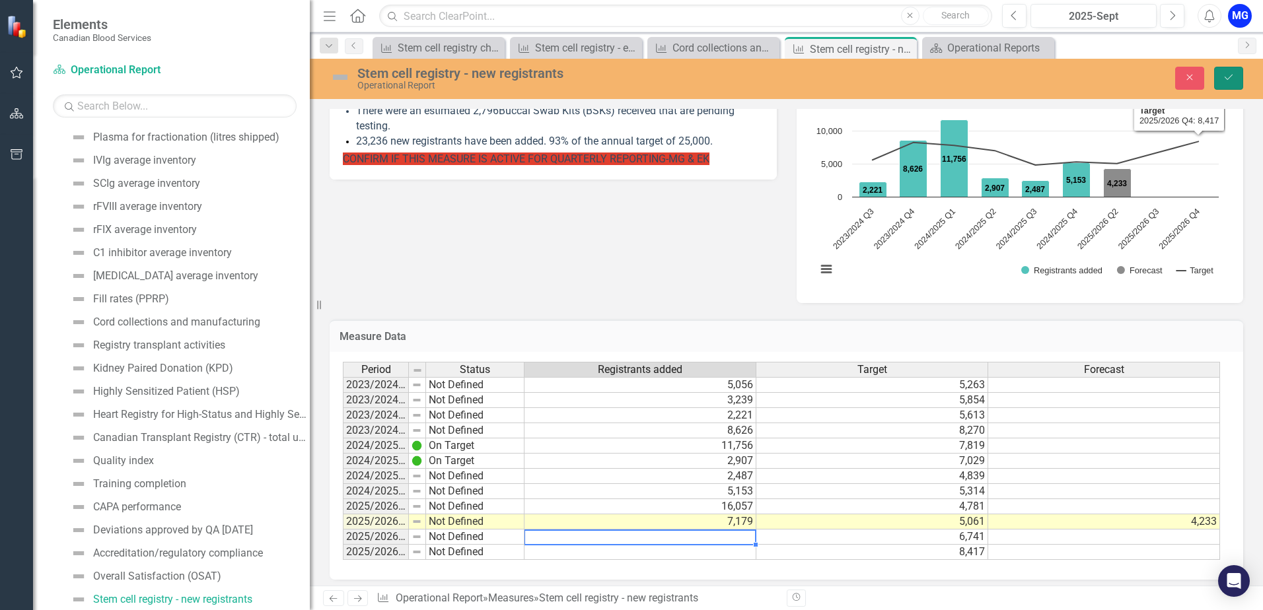
click at [1227, 77] on icon "Save" at bounding box center [1229, 77] width 12 height 9
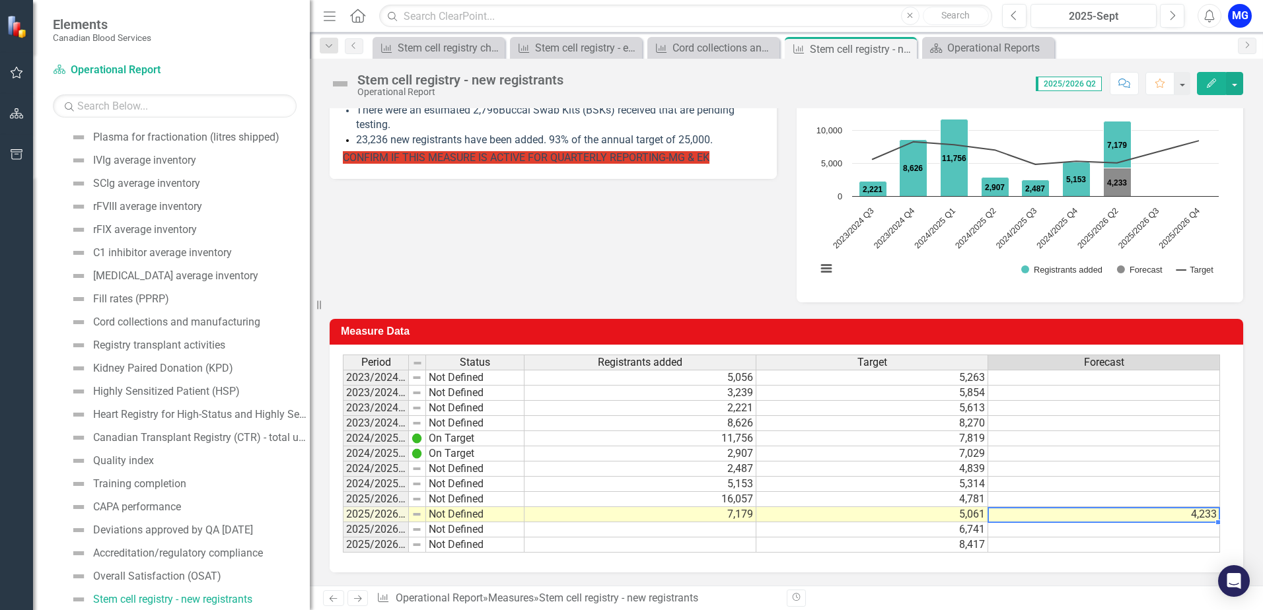
click at [1203, 516] on td "4,233" at bounding box center [1104, 514] width 232 height 15
click at [1203, 515] on td "4,233" at bounding box center [1104, 514] width 232 height 15
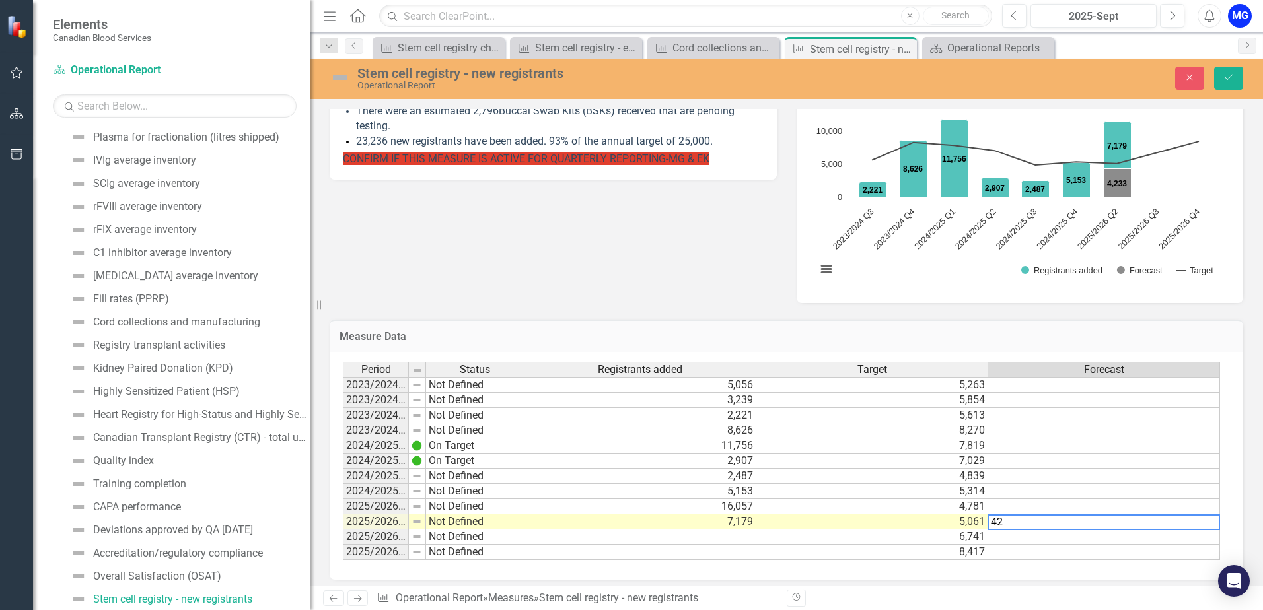
type textarea "4"
click at [1124, 534] on td at bounding box center [1104, 537] width 232 height 15
type textarea "2179"
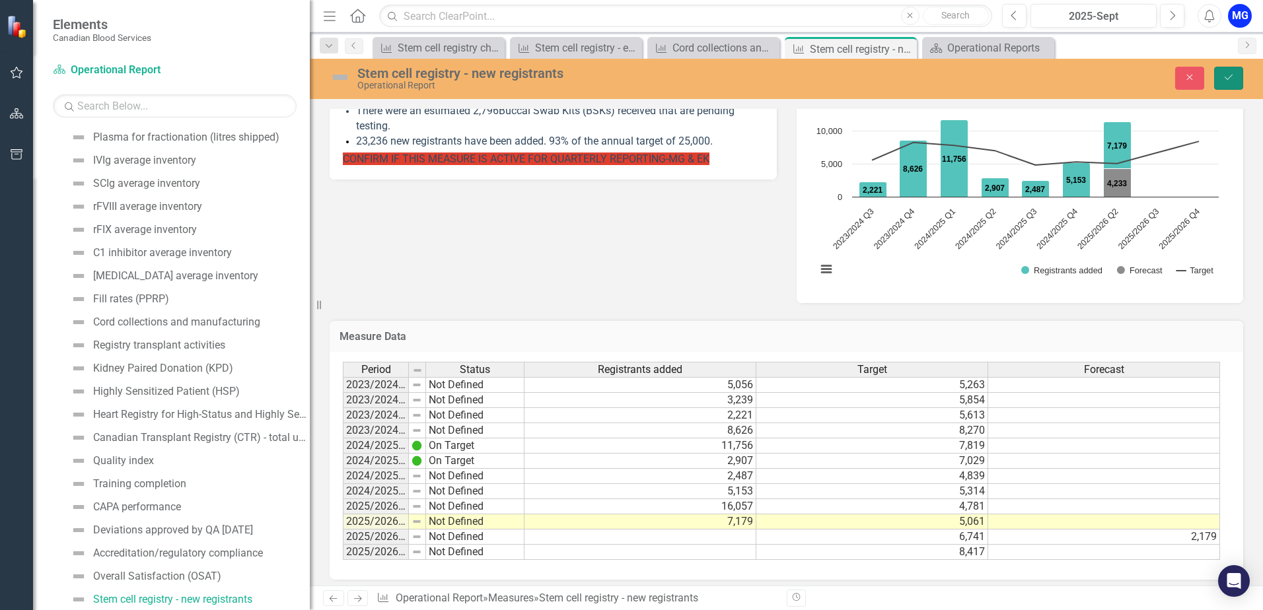
click at [1225, 77] on icon "submit" at bounding box center [1229, 77] width 8 height 5
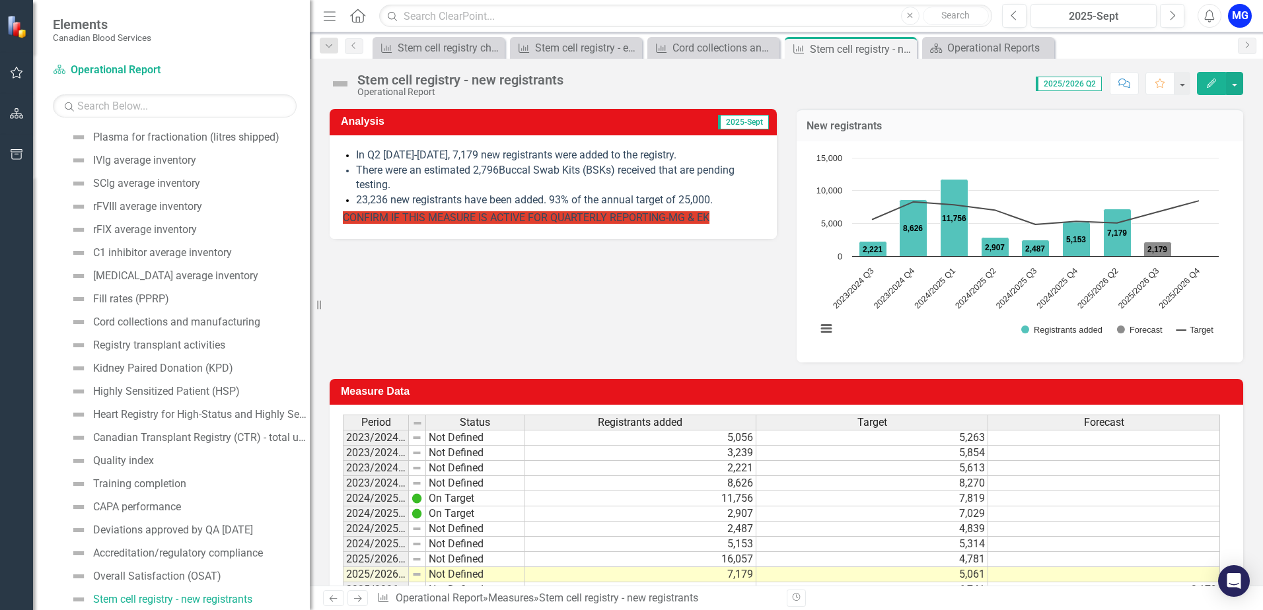
scroll to position [198, 0]
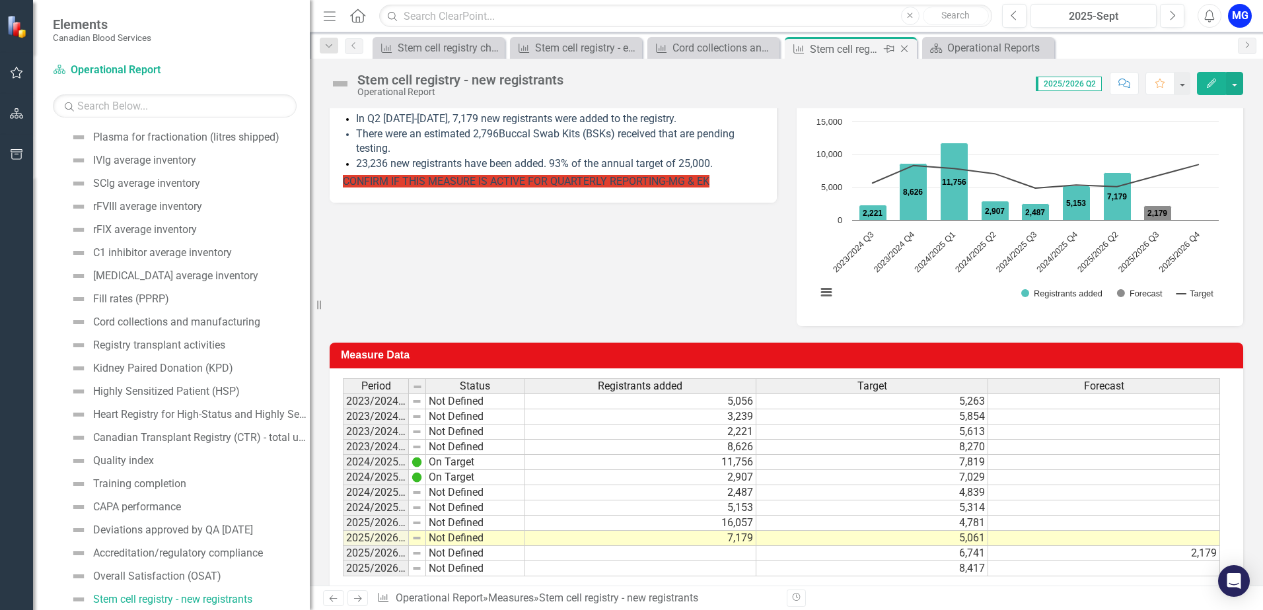
click at [905, 50] on icon at bounding box center [904, 49] width 7 height 7
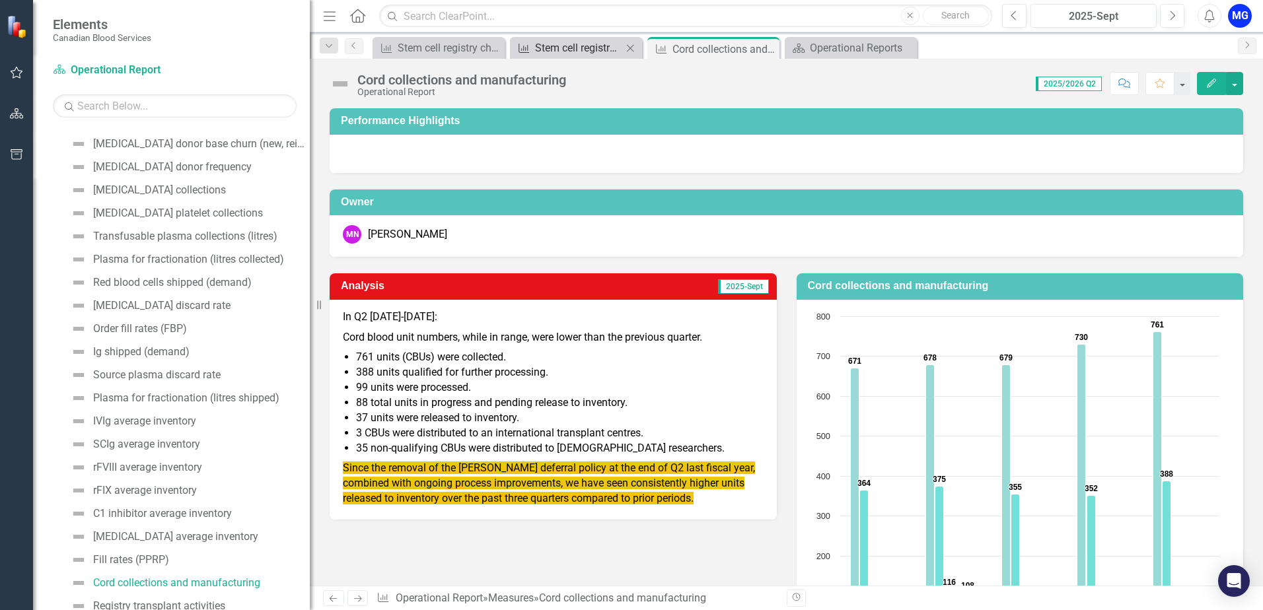
scroll to position [263, 0]
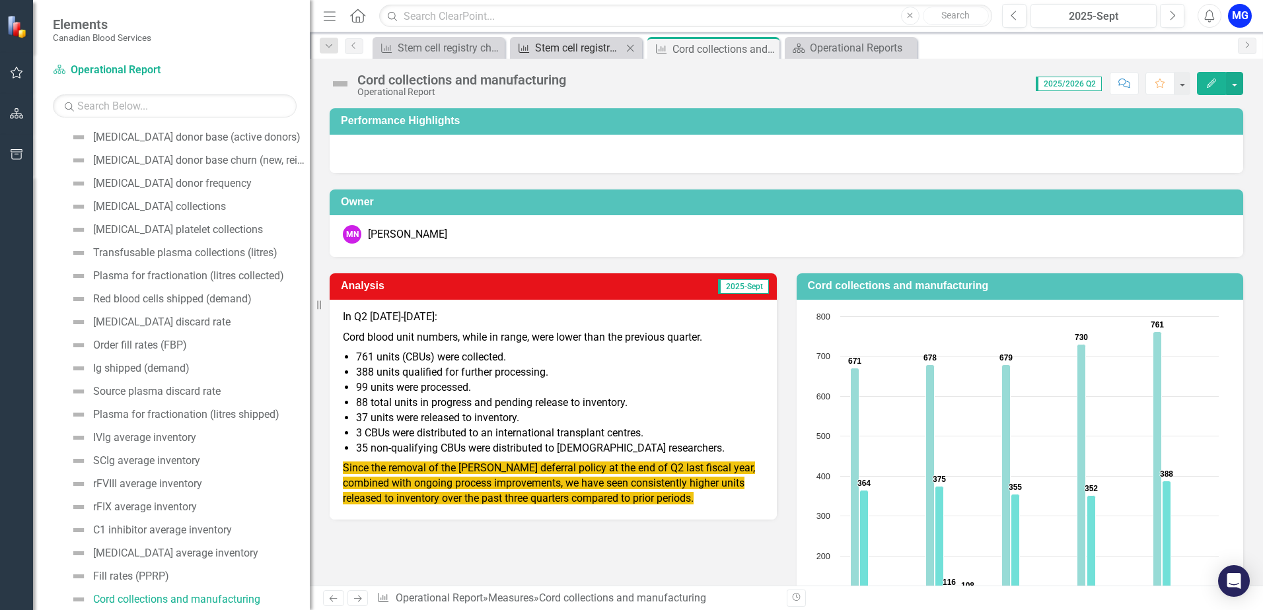
click at [557, 48] on div "Stem cell registry - ethnic diversity" at bounding box center [578, 48] width 87 height 17
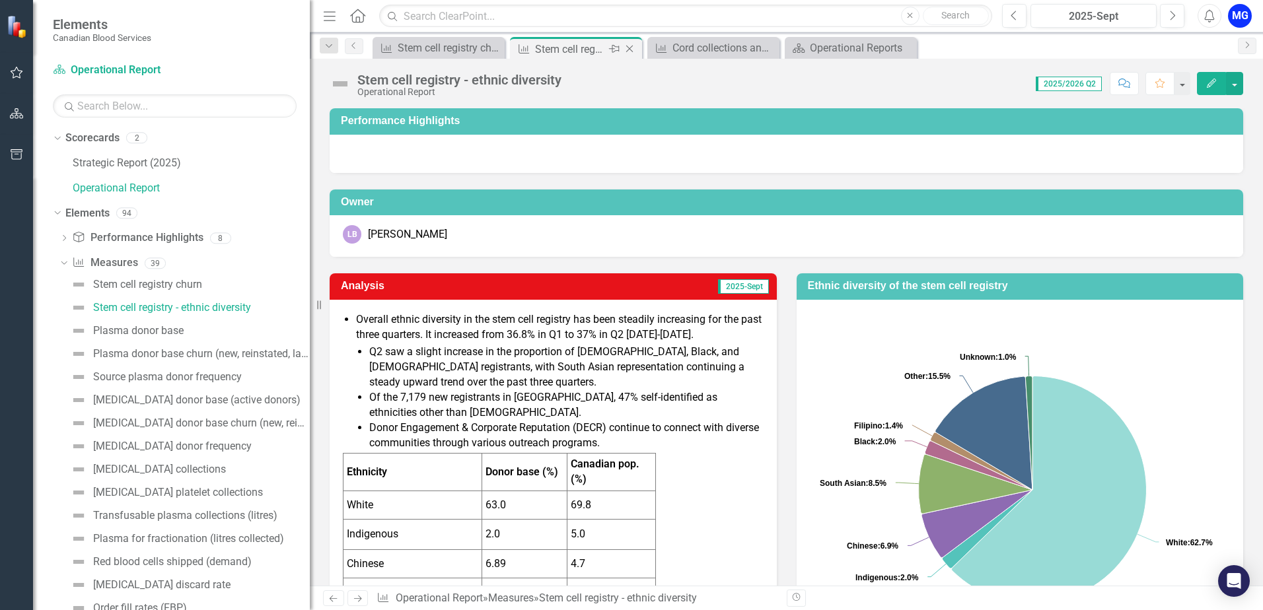
click at [629, 47] on icon "Close" at bounding box center [629, 49] width 13 height 11
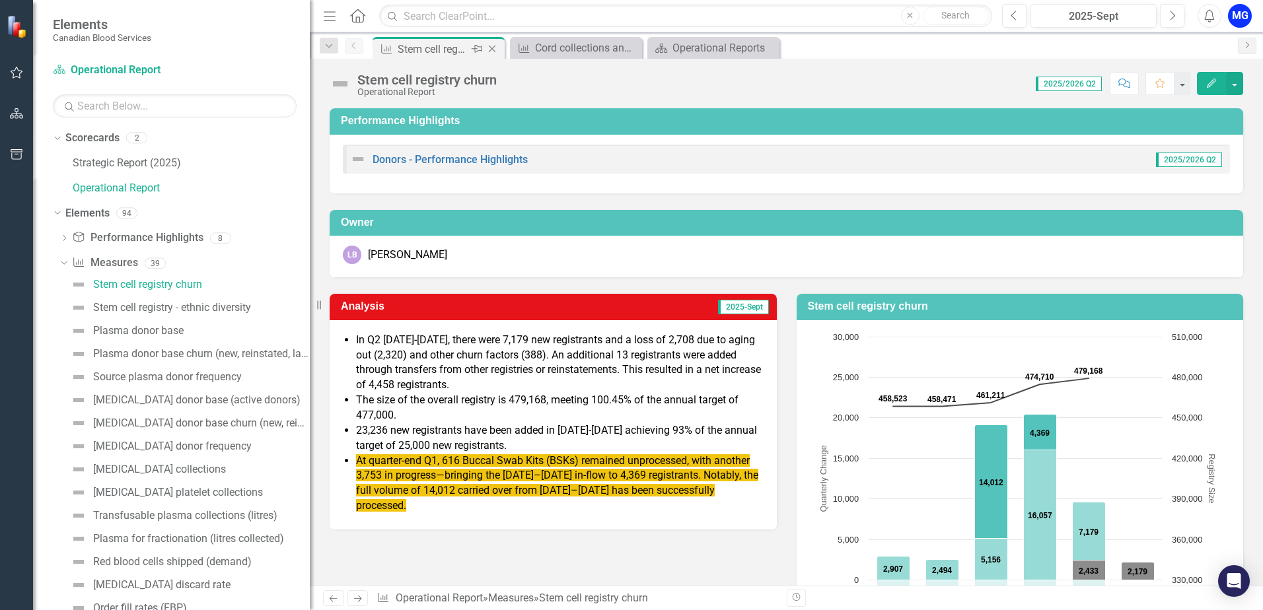
click at [492, 48] on icon "Close" at bounding box center [491, 49] width 13 height 11
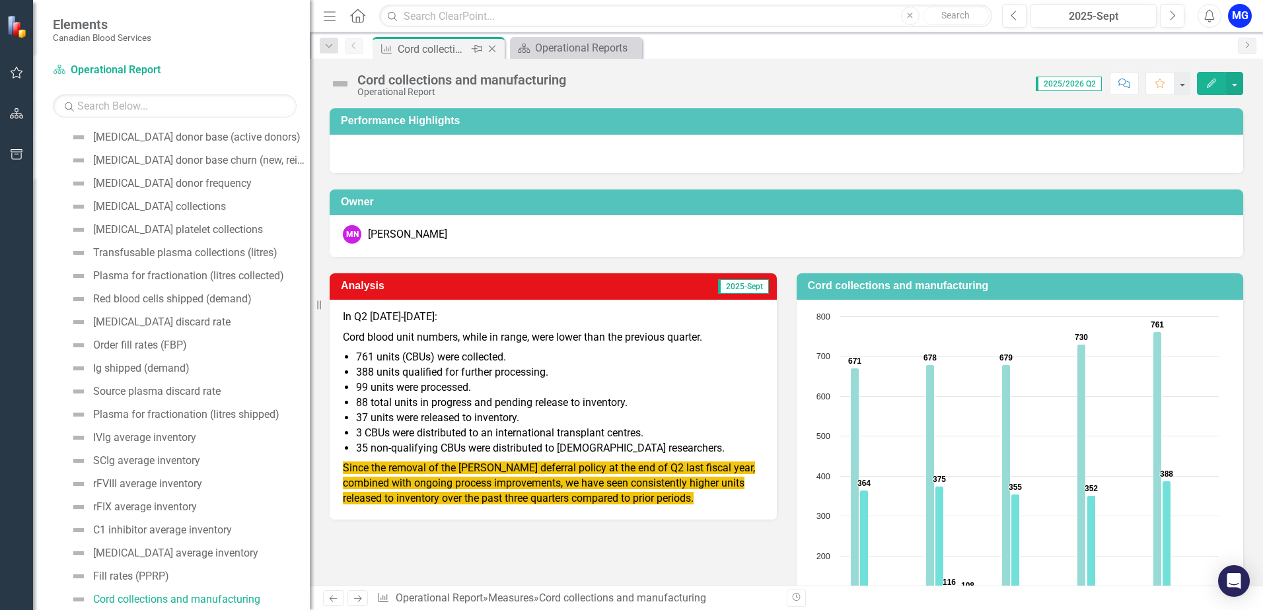
click at [494, 44] on icon "Close" at bounding box center [491, 49] width 13 height 11
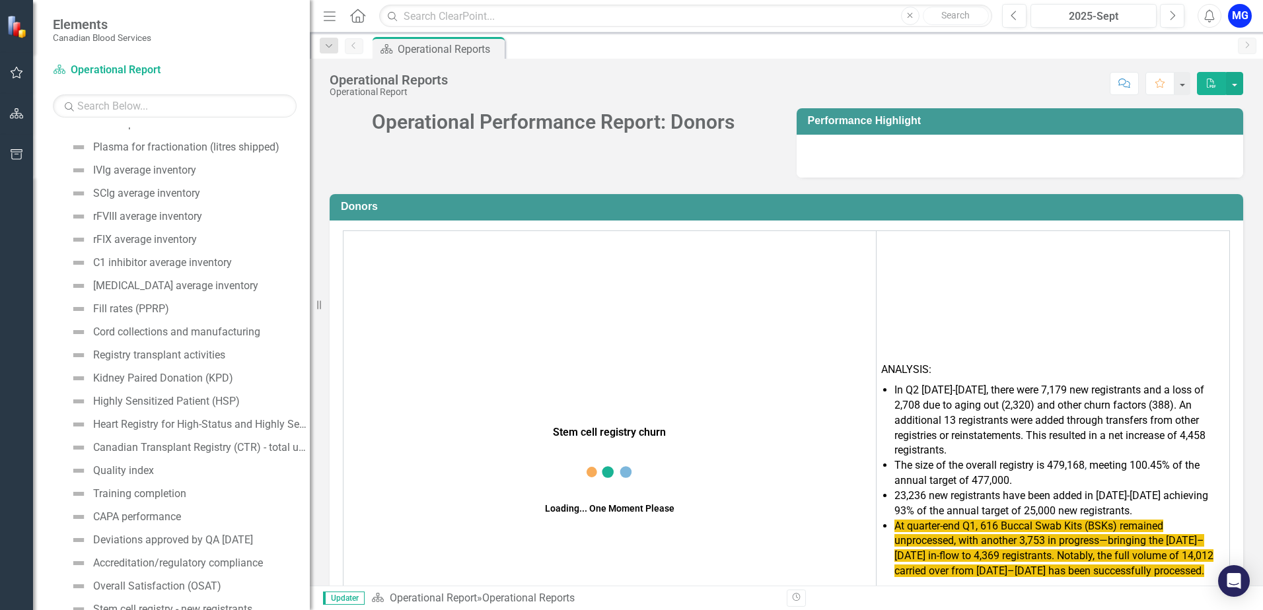
scroll to position [636, 0]
